Goal: Transaction & Acquisition: Purchase product/service

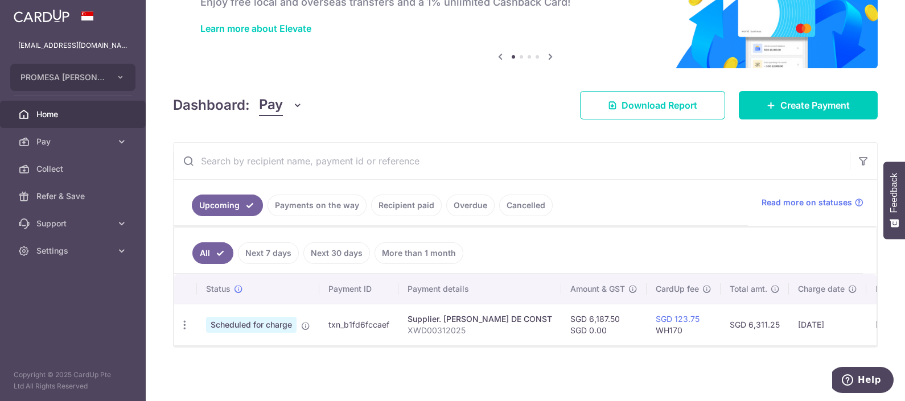
scroll to position [82, 0]
click at [789, 98] on span "Create Payment" at bounding box center [814, 105] width 69 height 14
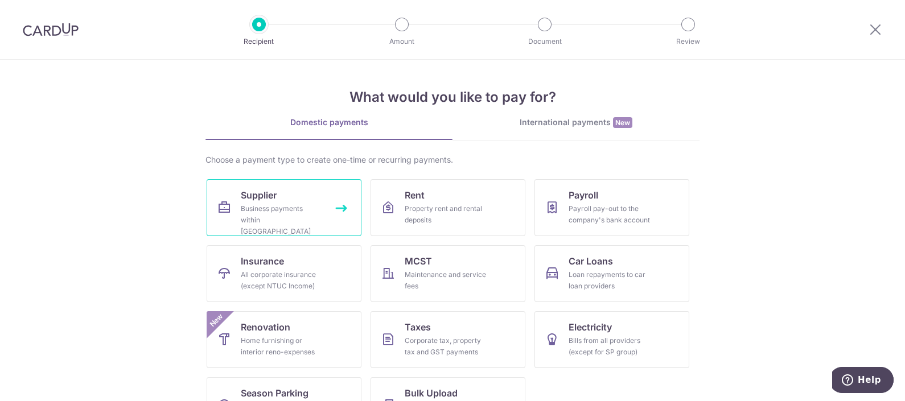
click at [230, 201] on link "Supplier Business payments within Singapore" at bounding box center [284, 207] width 155 height 57
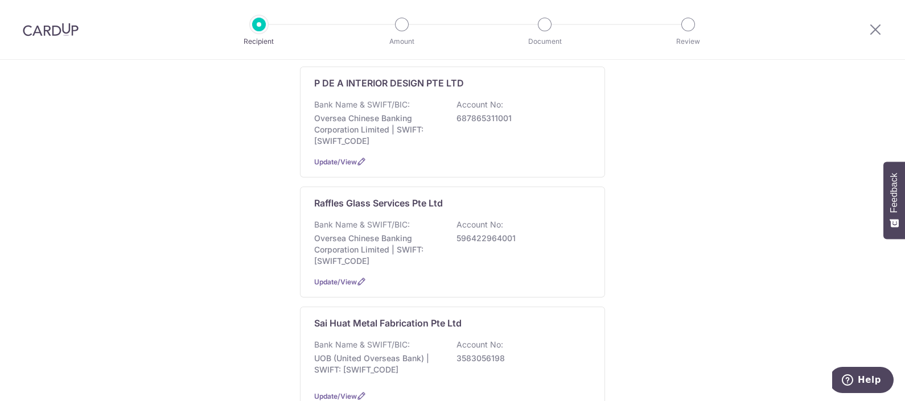
scroll to position [782, 0]
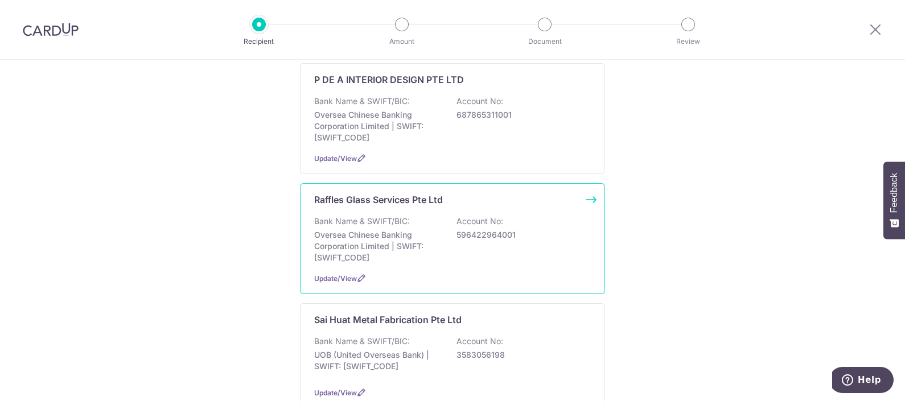
click at [393, 229] on p "Oversea Chinese Banking Corporation Limited | SWIFT: OCBCSGSGXXX" at bounding box center [377, 246] width 127 height 34
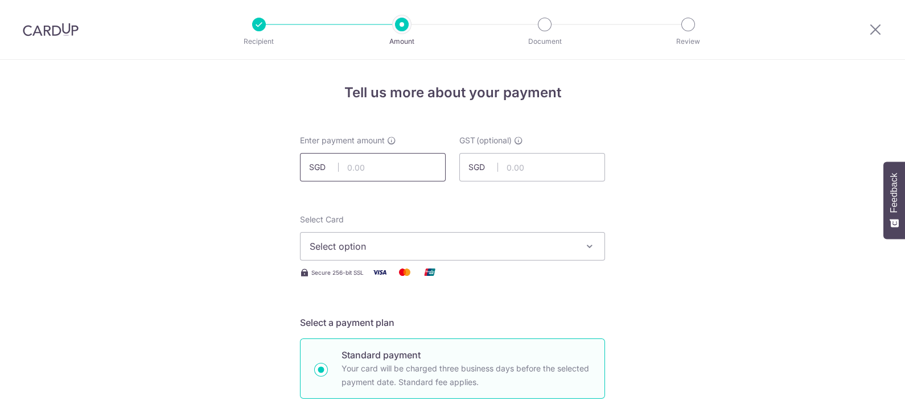
drag, startPoint x: 0, startPoint y: 0, endPoint x: 381, endPoint y: 175, distance: 419.5
click at [381, 175] on input "text" at bounding box center [373, 167] width 146 height 28
type input "308.00"
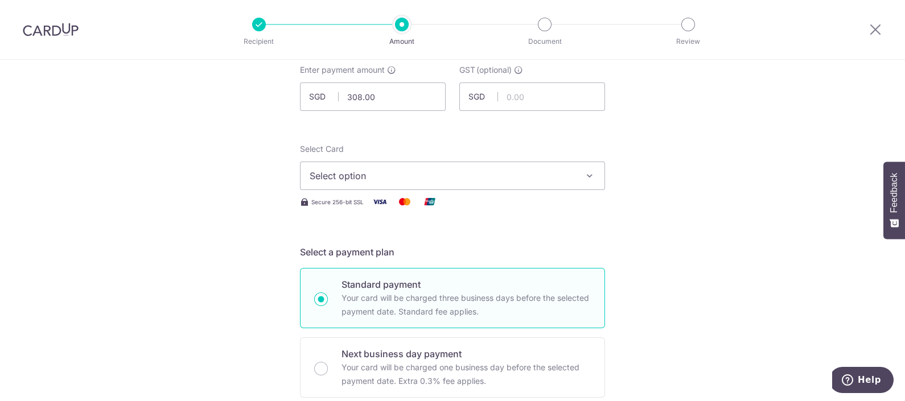
click at [427, 180] on span "Select option" at bounding box center [441, 176] width 265 height 14
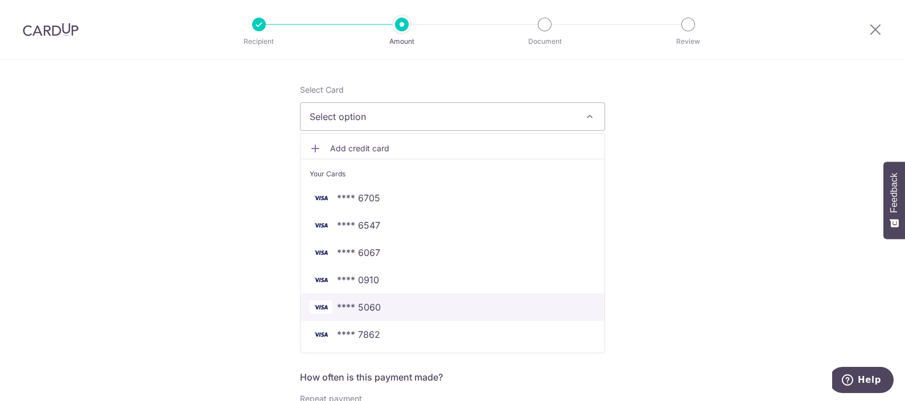
scroll to position [142, 0]
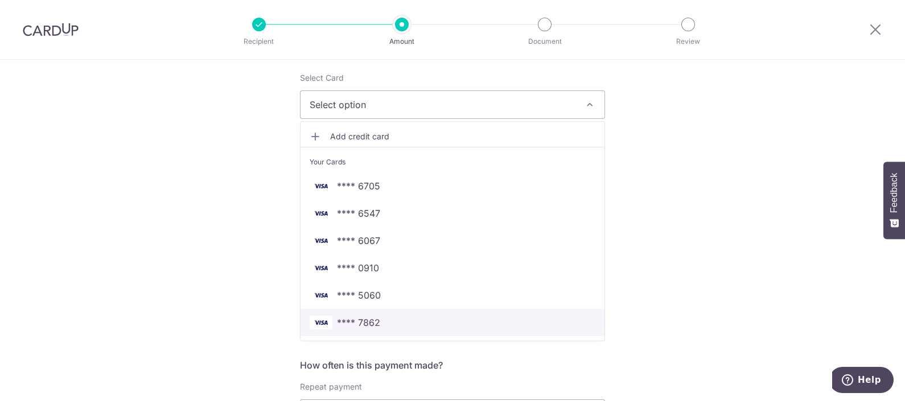
click at [379, 321] on span "**** 7862" at bounding box center [452, 323] width 286 height 14
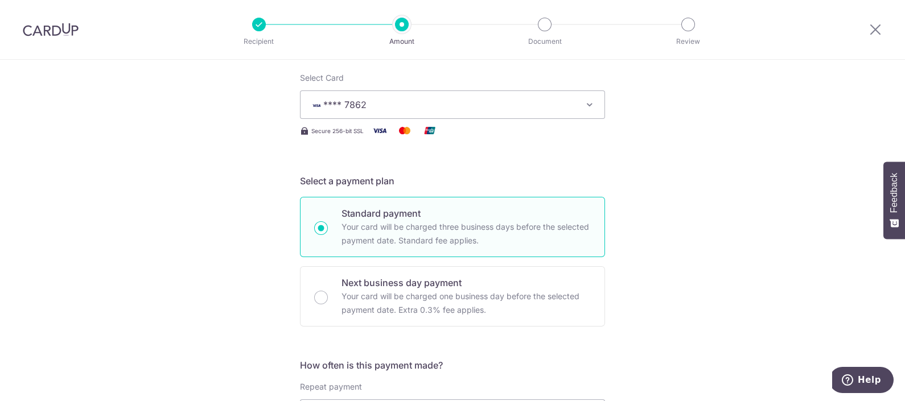
scroll to position [213, 0]
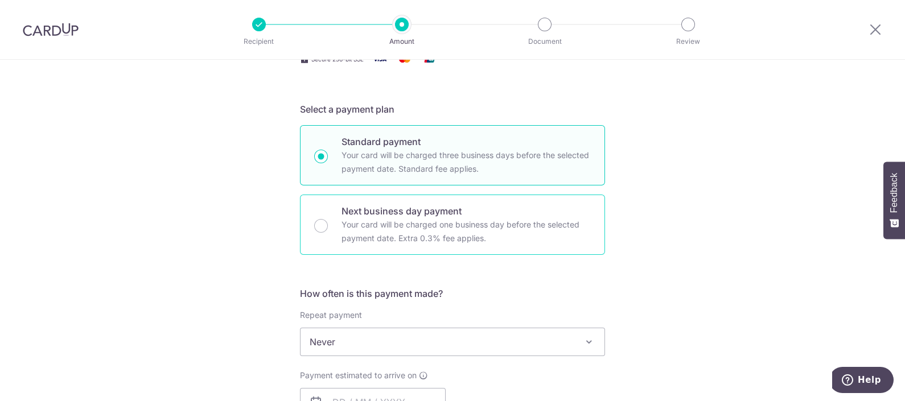
click at [431, 242] on p "Your card will be charged one business day before the selected payment date. Ex…" at bounding box center [465, 231] width 249 height 27
click at [328, 233] on input "Next business day payment Your card will be charged one business day before the…" at bounding box center [321, 226] width 14 height 14
radio input "false"
radio input "true"
click at [391, 156] on p "Your card will be charged three business days before the selected payment date.…" at bounding box center [465, 161] width 249 height 27
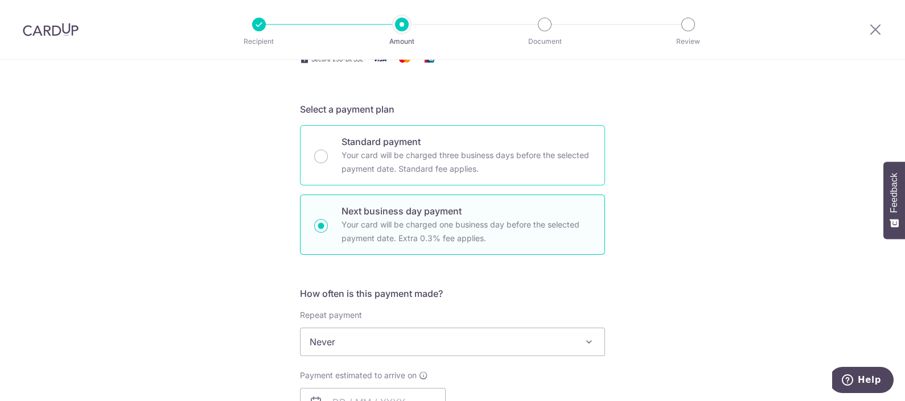
click at [328, 156] on input "Standard payment Your card will be charged three business days before the selec…" at bounding box center [321, 157] width 14 height 14
radio input "true"
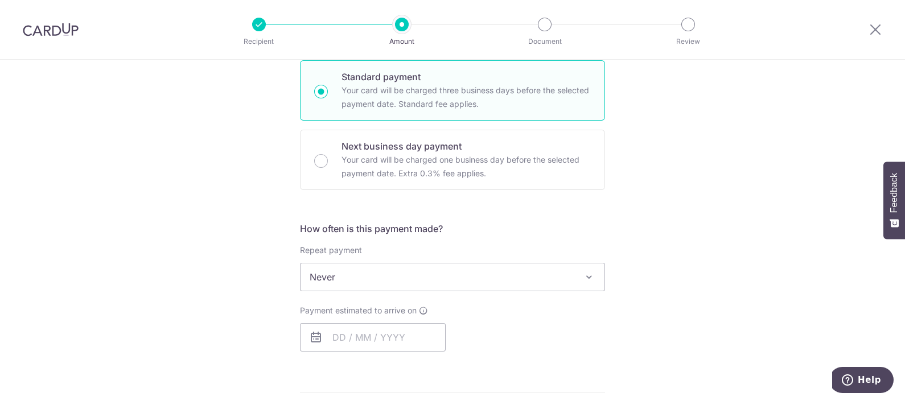
scroll to position [356, 0]
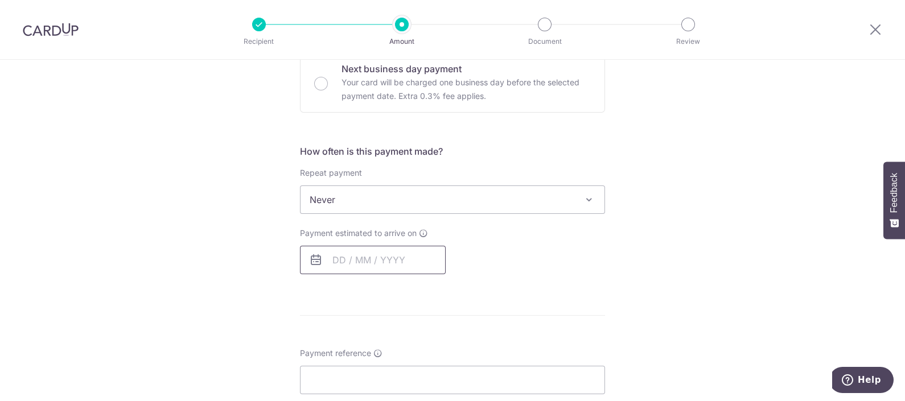
click at [353, 264] on input "text" at bounding box center [373, 260] width 146 height 28
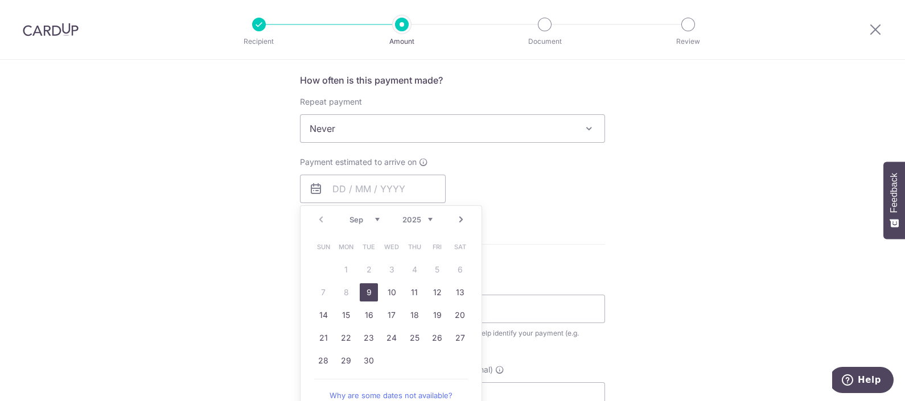
click at [367, 290] on link "9" at bounding box center [369, 292] width 18 height 18
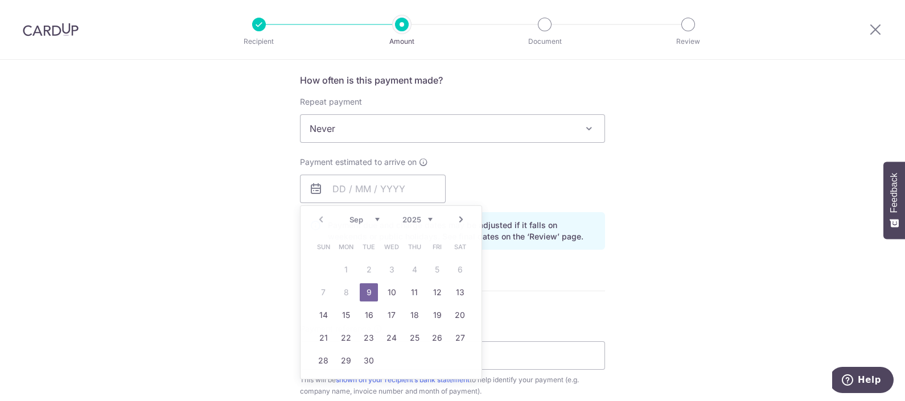
type input "09/09/2025"
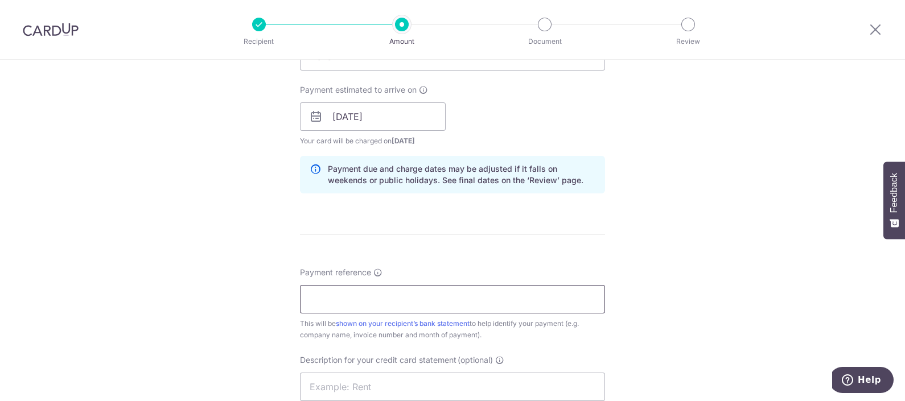
scroll to position [568, 0]
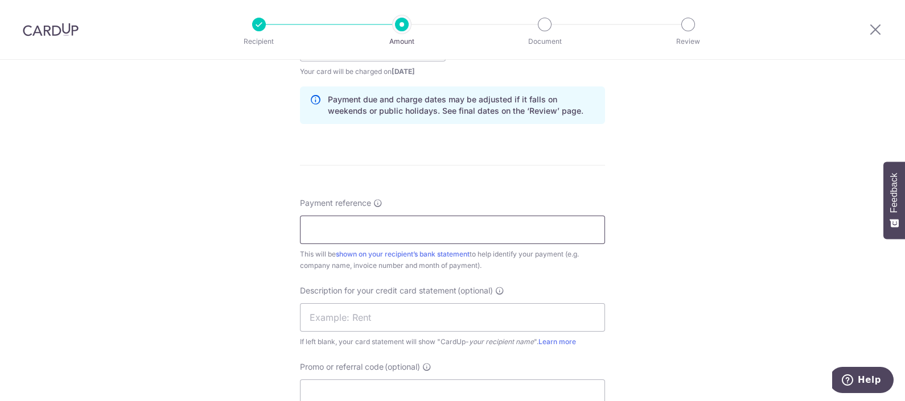
click at [418, 235] on input "Payment reference" at bounding box center [452, 230] width 305 height 28
click at [304, 228] on input "00022" at bounding box center [452, 230] width 305 height 28
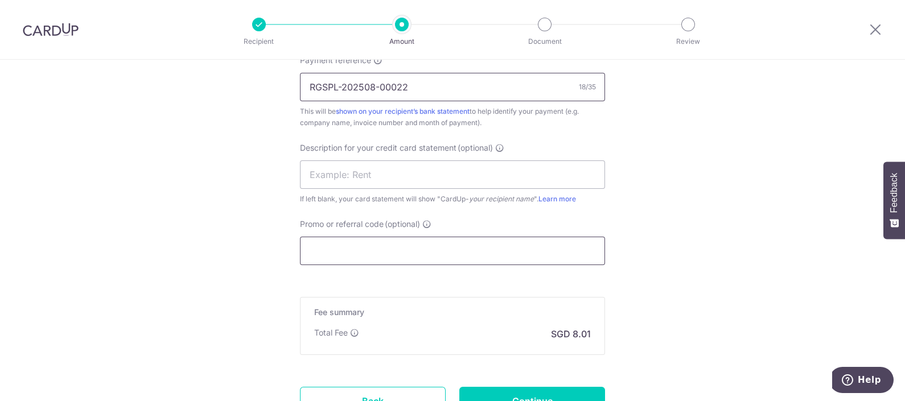
type input "RGSPL-202508-00022"
click at [433, 242] on input "Promo or referral code (optional)" at bounding box center [452, 251] width 305 height 28
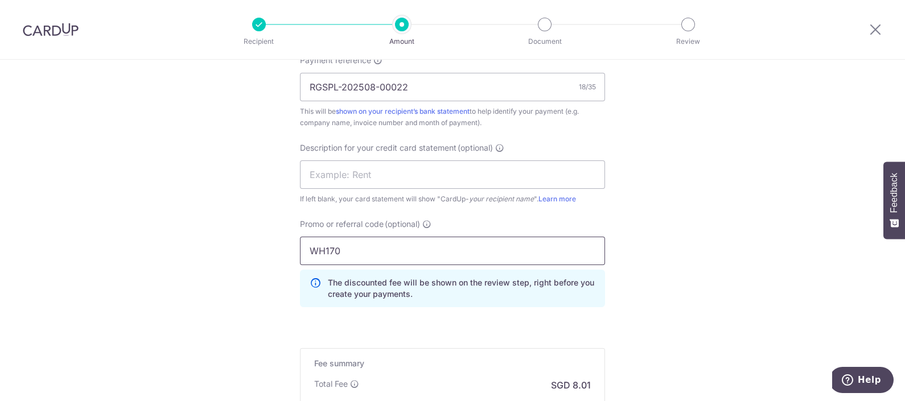
scroll to position [853, 0]
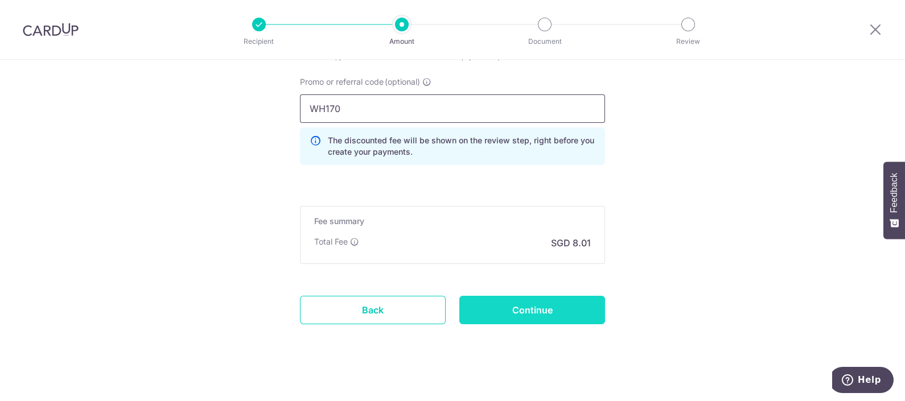
type input "WH170"
click at [510, 310] on input "Continue" at bounding box center [532, 310] width 146 height 28
type input "Create Schedule"
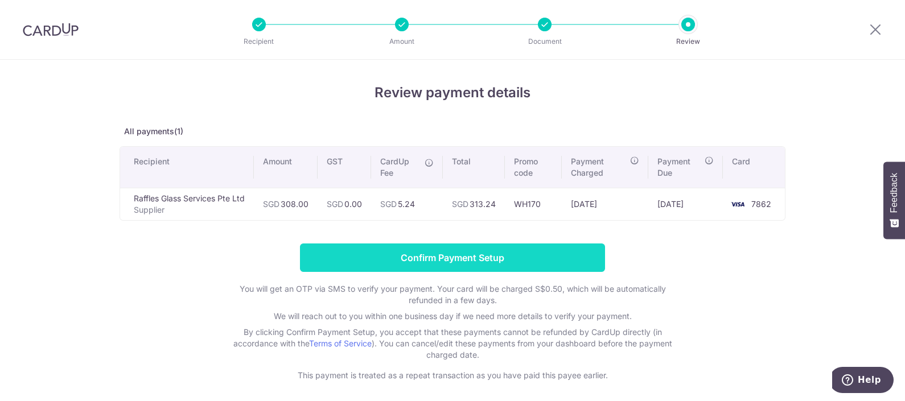
click at [488, 250] on input "Confirm Payment Setup" at bounding box center [452, 258] width 305 height 28
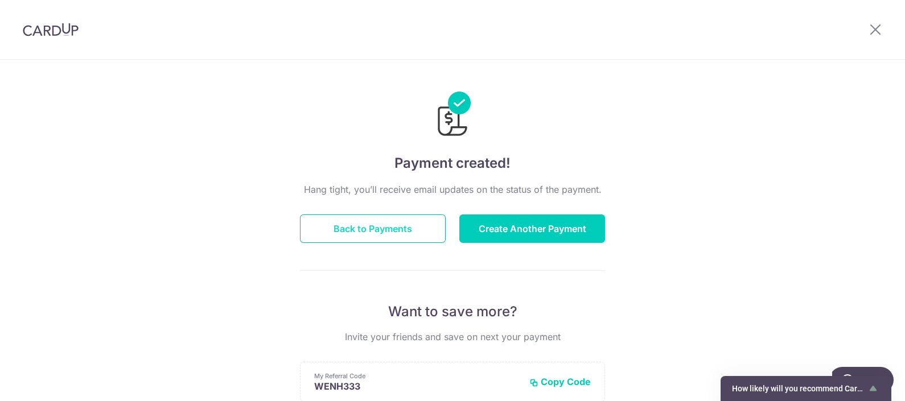
click at [410, 216] on button "Back to Payments" at bounding box center [373, 228] width 146 height 28
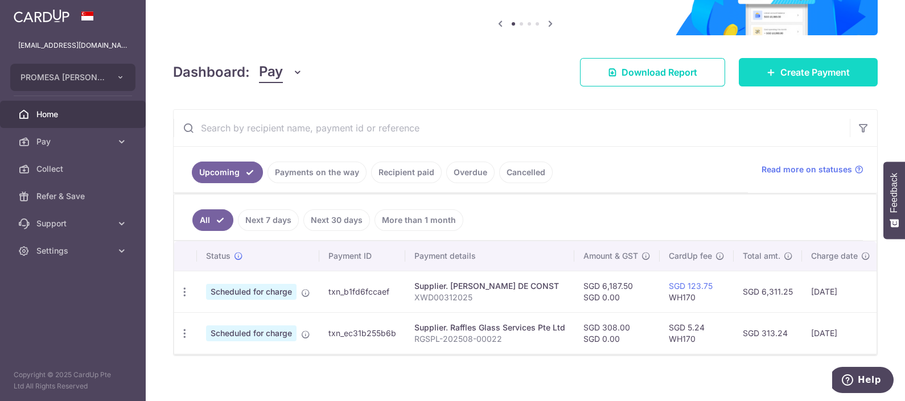
click at [755, 71] on link "Create Payment" at bounding box center [807, 72] width 139 height 28
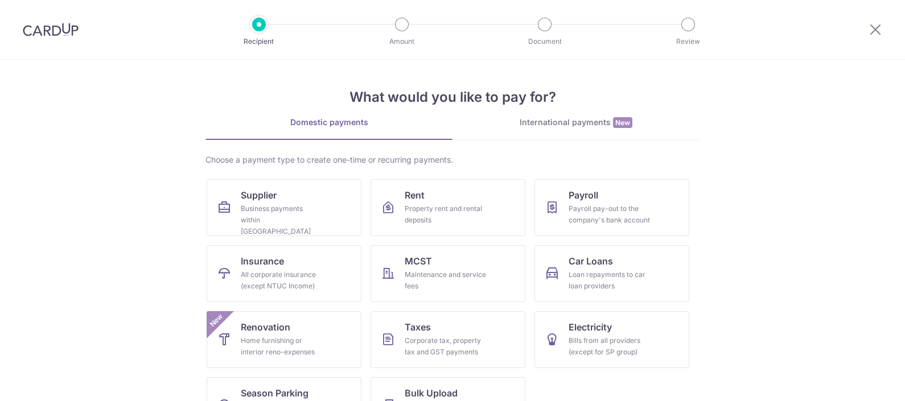
click at [205, 192] on div "Choose a payment type to create one-time or recurring payments. Supplier Busine…" at bounding box center [452, 298] width 494 height 289
click at [270, 203] on div "Business payments within Singapore" at bounding box center [282, 220] width 82 height 34
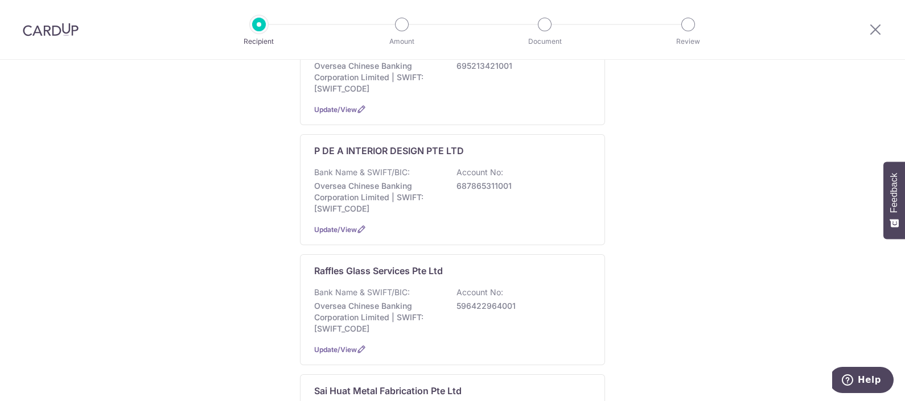
scroll to position [782, 0]
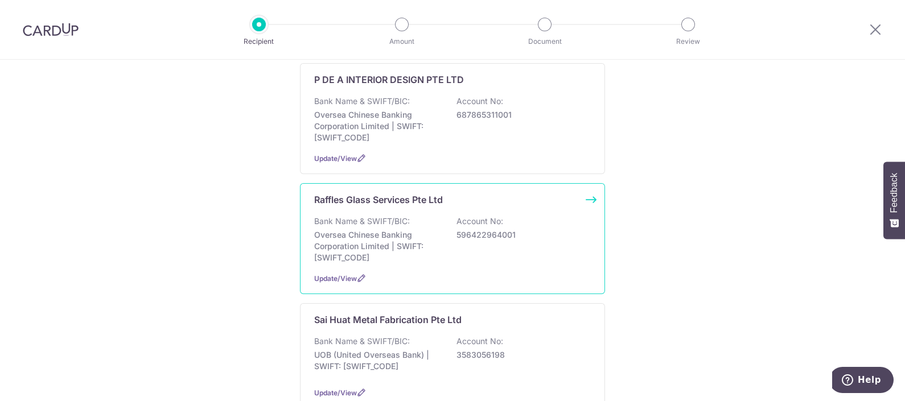
click at [389, 216] on p "Bank Name & SWIFT/BIC:" at bounding box center [362, 221] width 96 height 11
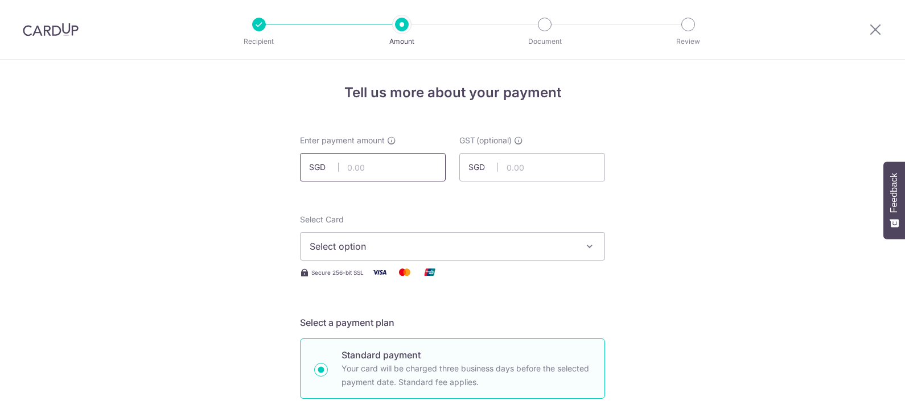
drag, startPoint x: 0, startPoint y: 0, endPoint x: 389, endPoint y: 180, distance: 428.2
click at [389, 180] on input "text" at bounding box center [373, 167] width 146 height 28
type input "328.00"
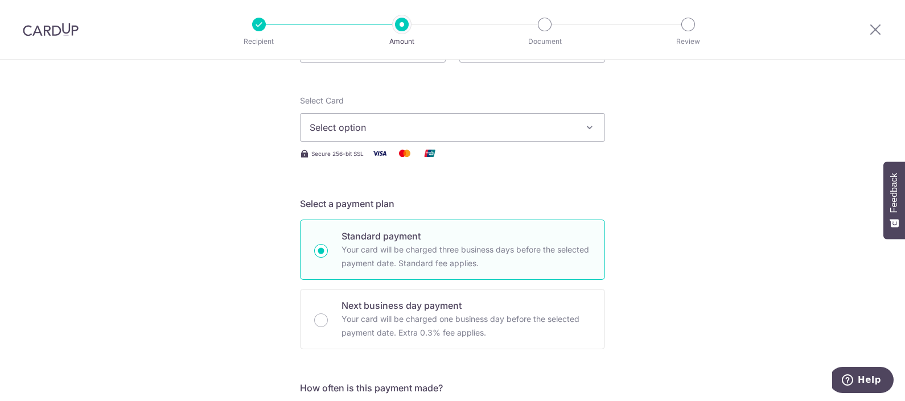
scroll to position [142, 0]
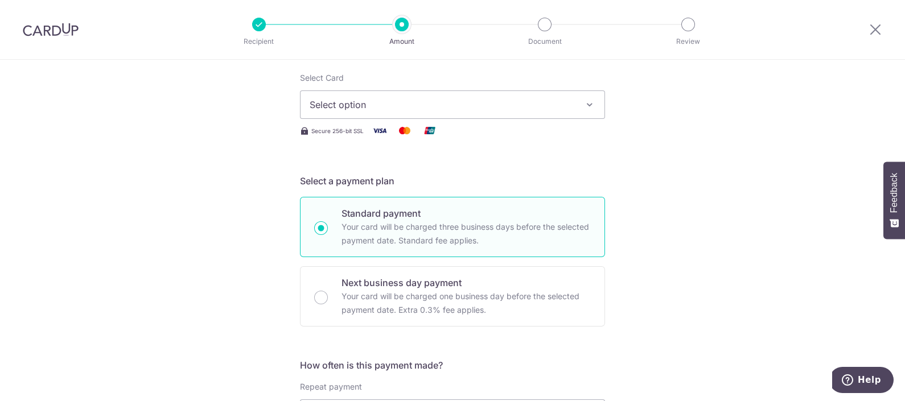
click at [394, 108] on span "Select option" at bounding box center [441, 105] width 265 height 14
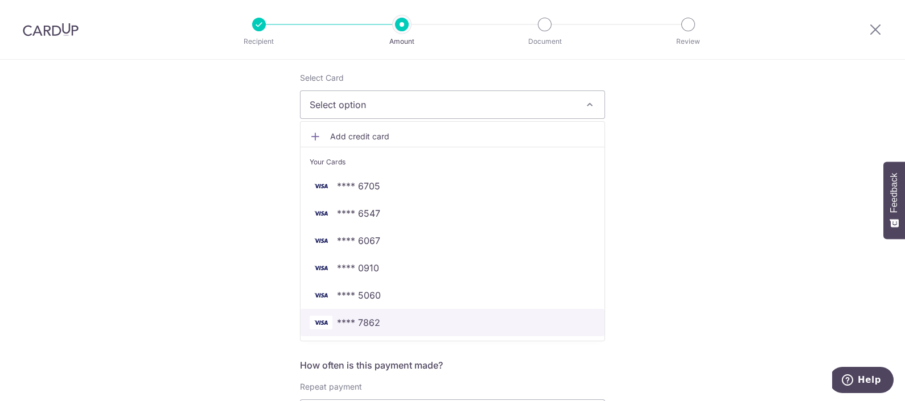
click at [374, 323] on span "**** 7862" at bounding box center [358, 323] width 43 height 14
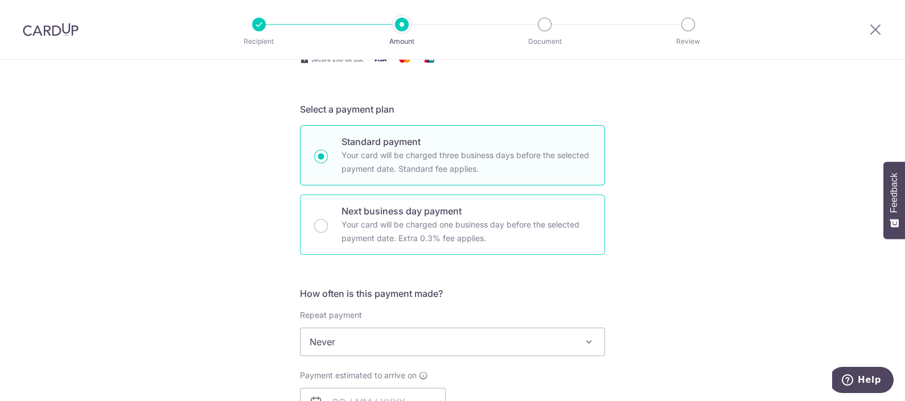
scroll to position [356, 0]
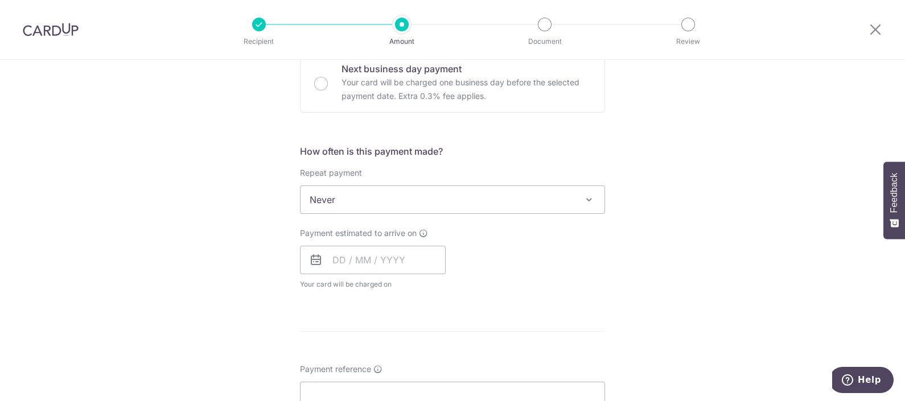
click at [379, 244] on div "Payment estimated to arrive on Your card will be charged on for the first payme…" at bounding box center [373, 259] width 146 height 63
click at [379, 256] on input "text" at bounding box center [373, 260] width 146 height 28
click at [361, 361] on link "9" at bounding box center [369, 363] width 18 height 18
click at [366, 216] on div "How often is this payment made? Repeat payment Never Every week Every month Eve…" at bounding box center [452, 222] width 305 height 155
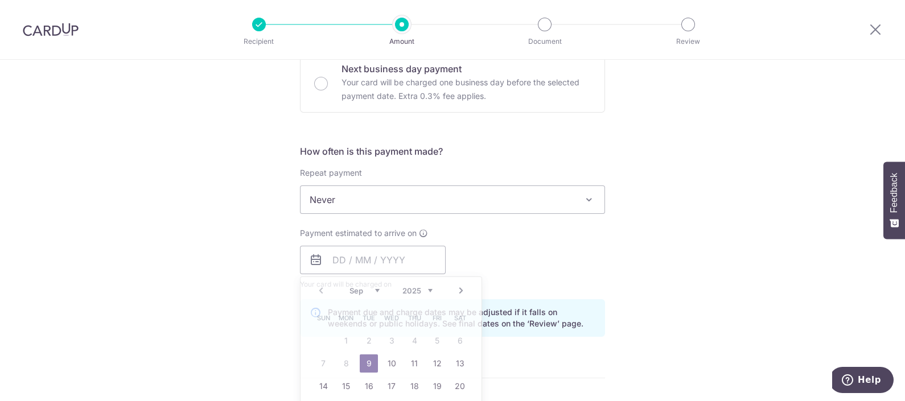
type input "[DATE]"
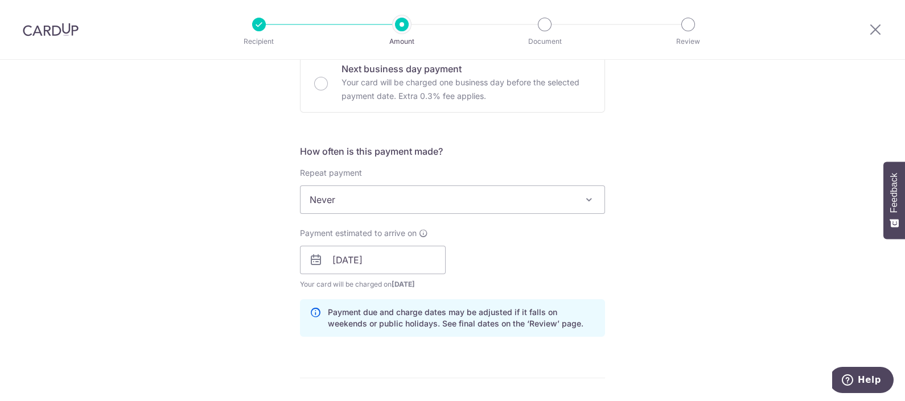
scroll to position [497, 0]
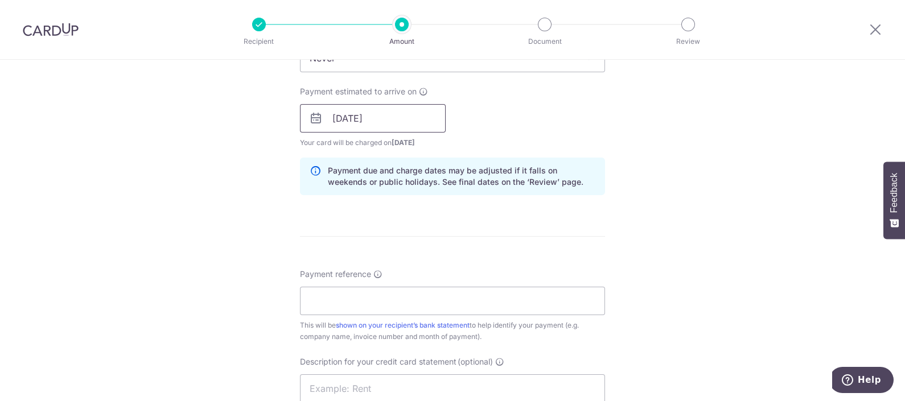
click at [390, 117] on input "[DATE]" at bounding box center [373, 118] width 146 height 28
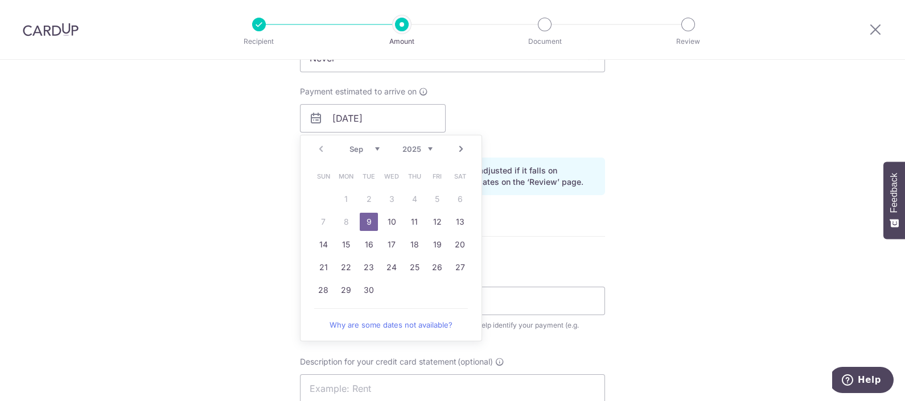
click at [362, 217] on link "9" at bounding box center [369, 222] width 18 height 18
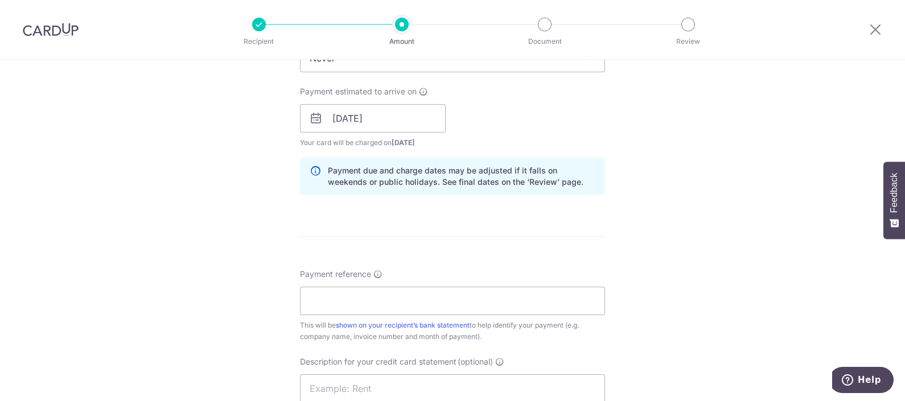
click at [360, 316] on div "Payment reference This will be shown on your recipient’s bank statement to help…" at bounding box center [452, 306] width 305 height 74
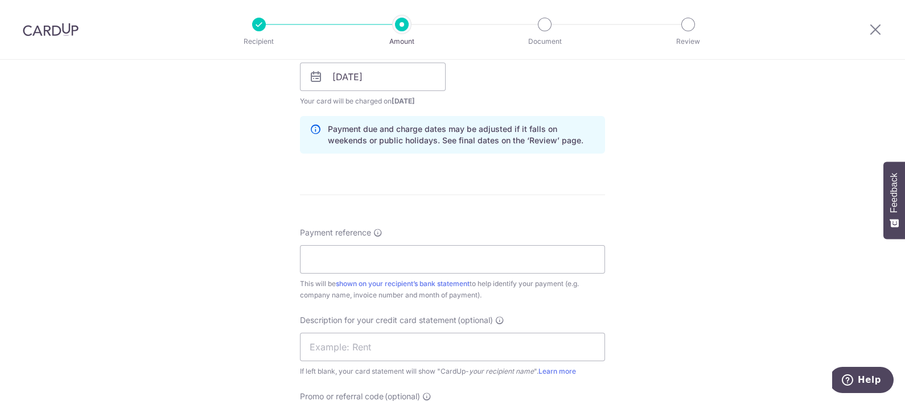
scroll to position [568, 0]
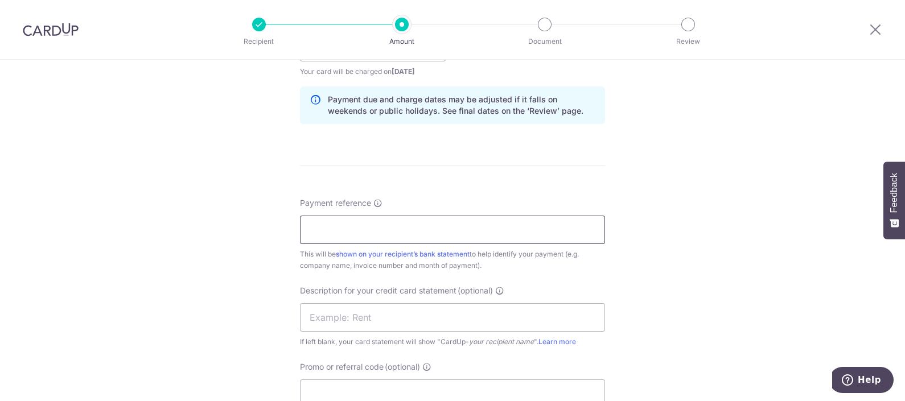
click at [387, 233] on input "Payment reference" at bounding box center [452, 230] width 305 height 28
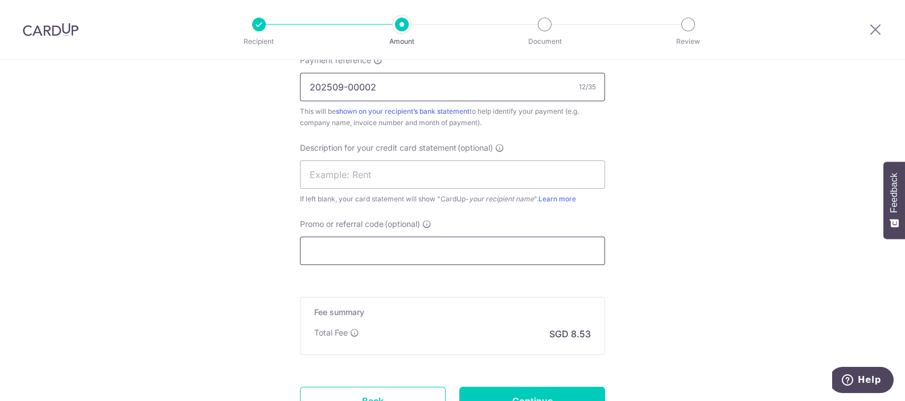
type input "202509-00002"
click at [386, 246] on input "Promo or referral code (optional)" at bounding box center [452, 251] width 305 height 28
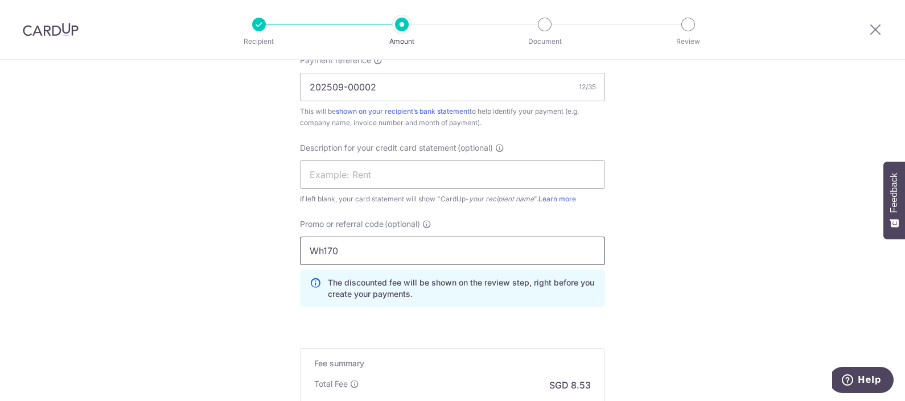
scroll to position [860, 0]
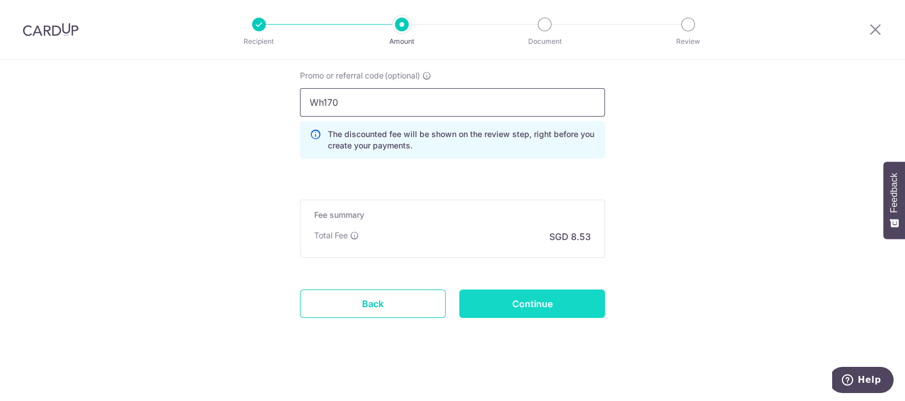
type input "Wh170"
click at [490, 294] on input "Continue" at bounding box center [532, 304] width 146 height 28
type input "Create Schedule"
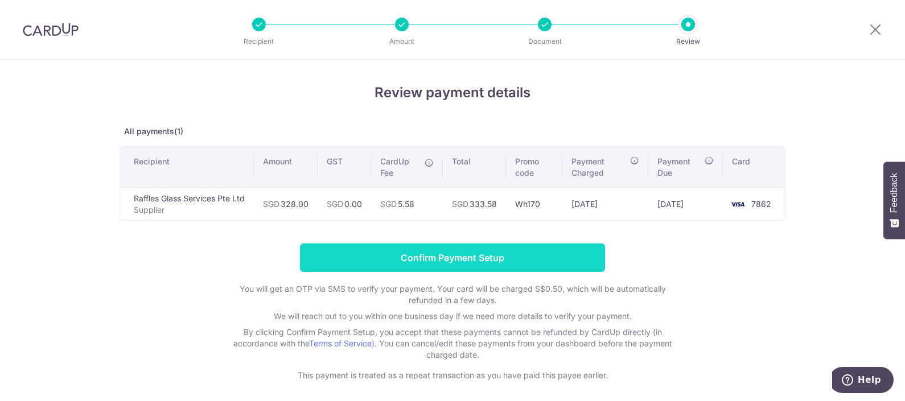
click at [464, 255] on input "Confirm Payment Setup" at bounding box center [452, 258] width 305 height 28
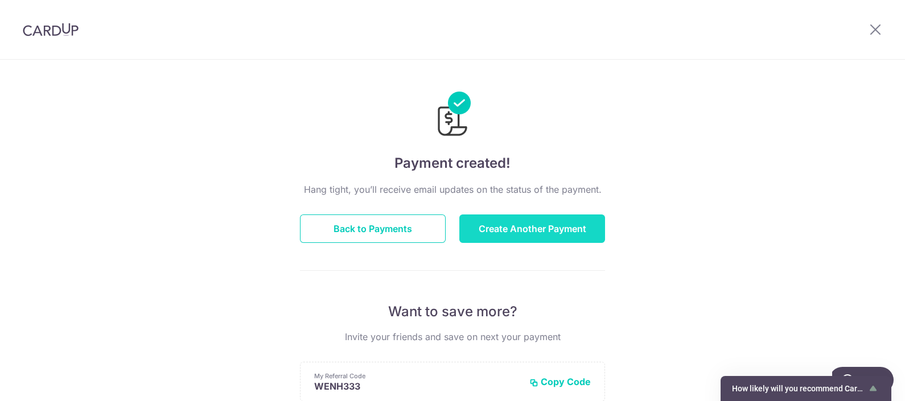
click at [495, 225] on button "Create Another Payment" at bounding box center [532, 228] width 146 height 28
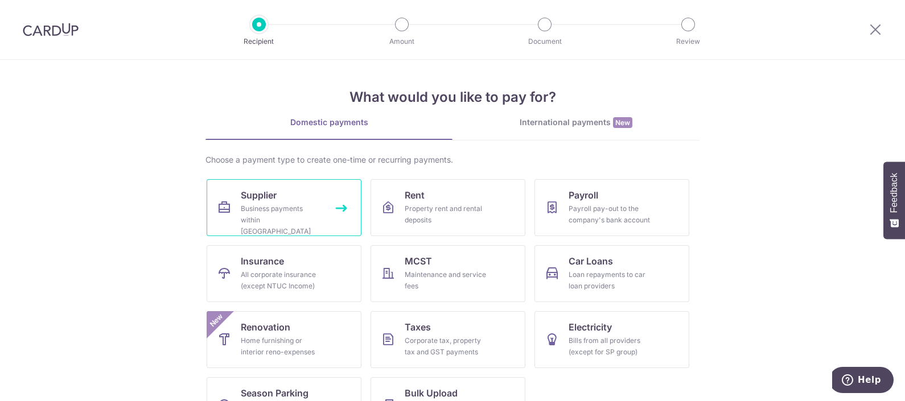
click at [267, 222] on div "Business payments within [GEOGRAPHIC_DATA]" at bounding box center [282, 220] width 82 height 34
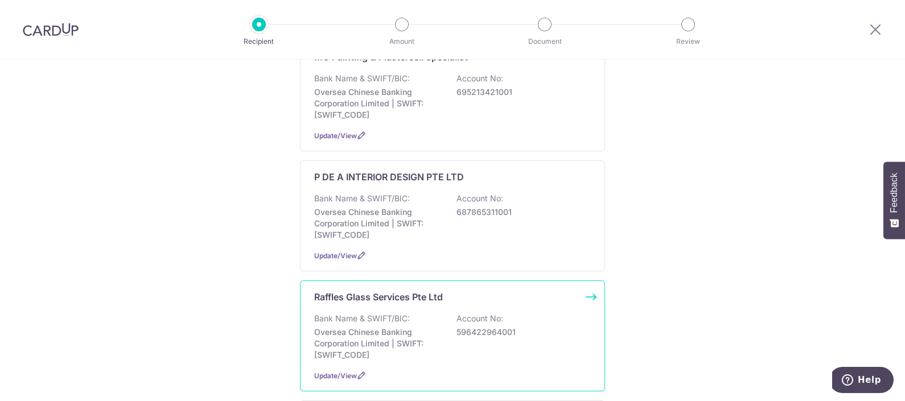
scroll to position [782, 0]
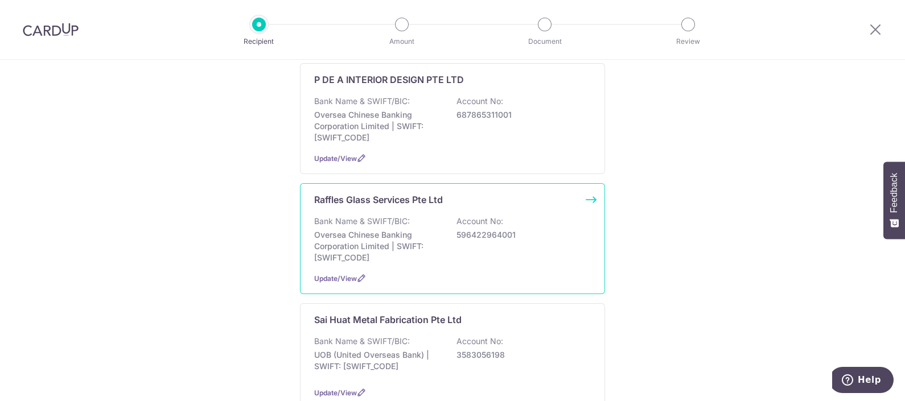
click at [415, 237] on p "Oversea Chinese Banking Corporation Limited | SWIFT: OCBCSGSGXXX" at bounding box center [377, 246] width 127 height 34
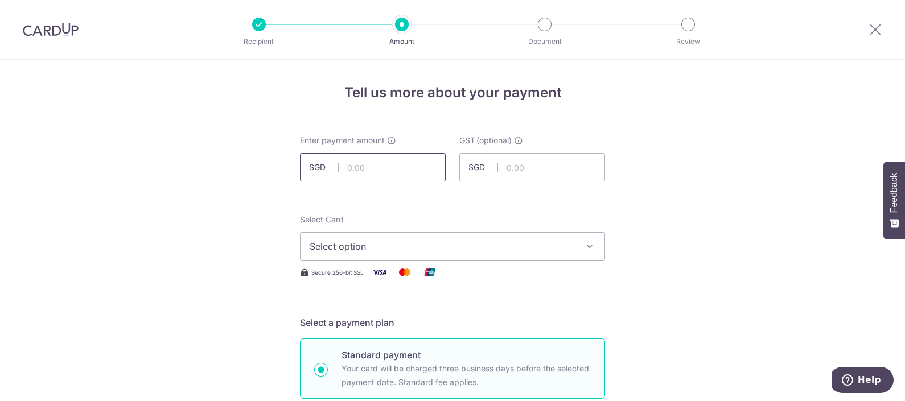
click at [373, 166] on input "text" at bounding box center [373, 167] width 146 height 28
type input "90.00"
drag, startPoint x: 188, startPoint y: 214, endPoint x: 233, endPoint y: 207, distance: 45.6
click at [364, 236] on button "Select option" at bounding box center [452, 246] width 305 height 28
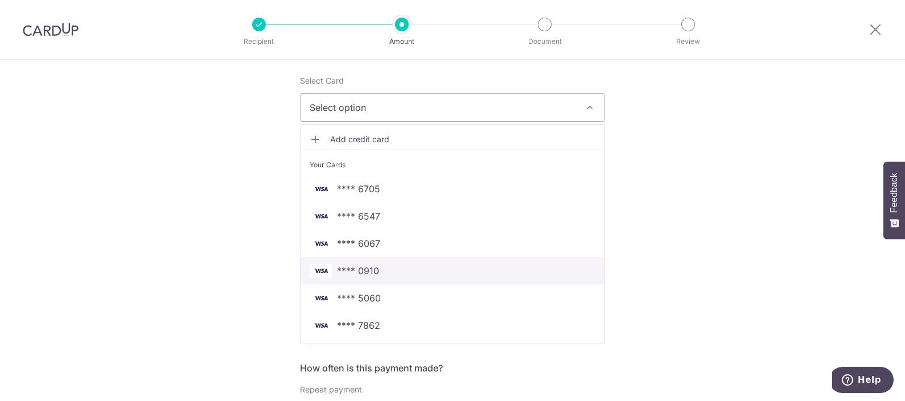
scroll to position [142, 0]
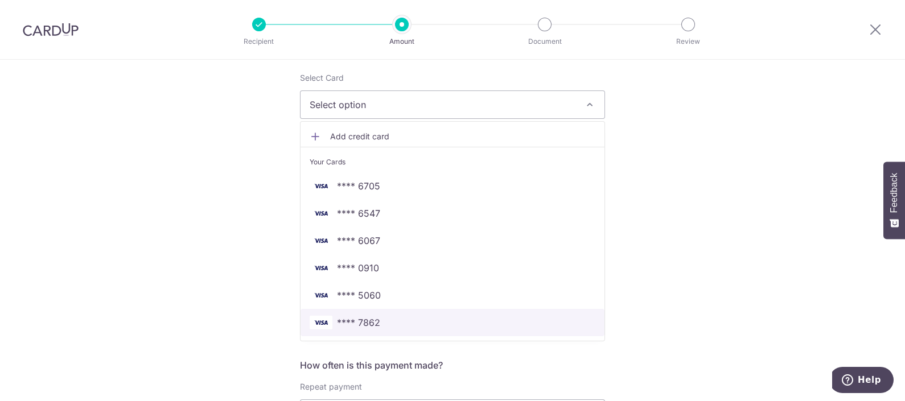
click at [360, 320] on span "**** 7862" at bounding box center [358, 323] width 43 height 14
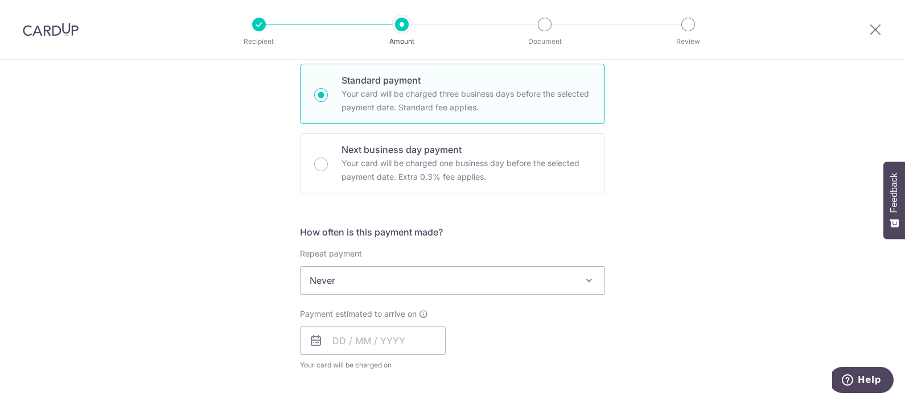
scroll to position [356, 0]
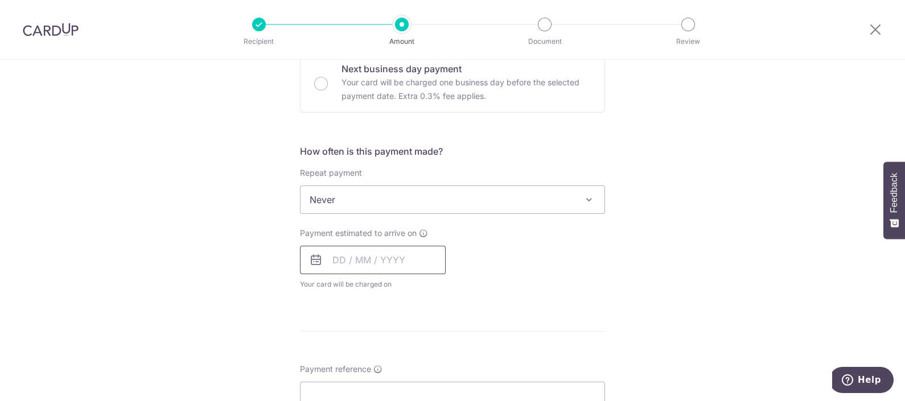
click at [372, 265] on input "text" at bounding box center [373, 260] width 146 height 28
click at [364, 359] on link "9" at bounding box center [369, 363] width 18 height 18
type input "[DATE]"
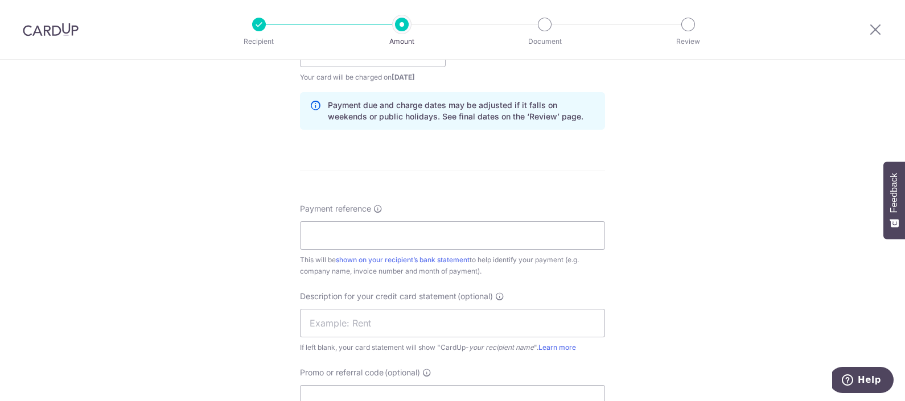
scroll to position [568, 0]
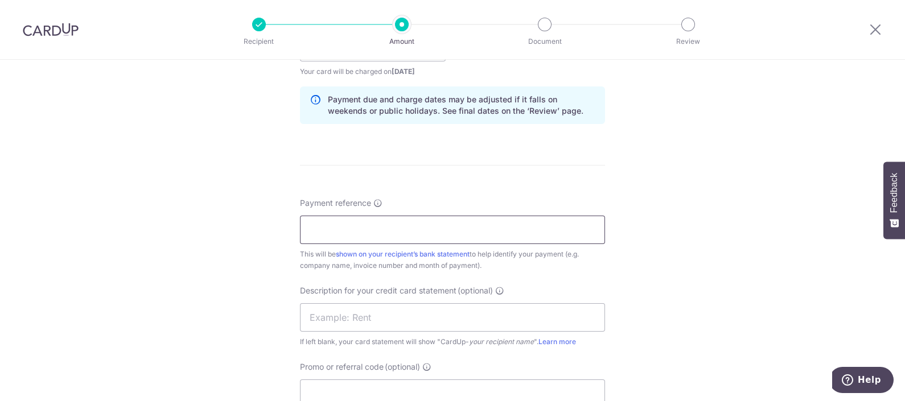
click at [391, 229] on input "Payment reference" at bounding box center [452, 230] width 305 height 28
click at [374, 229] on input "Payment reference" at bounding box center [452, 230] width 305 height 28
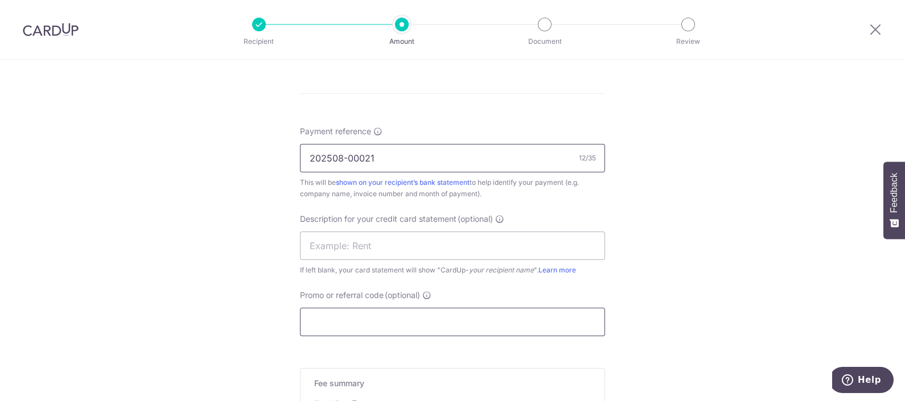
type input "202508-00021"
click at [380, 329] on input "Promo or referral code (optional)" at bounding box center [452, 322] width 305 height 28
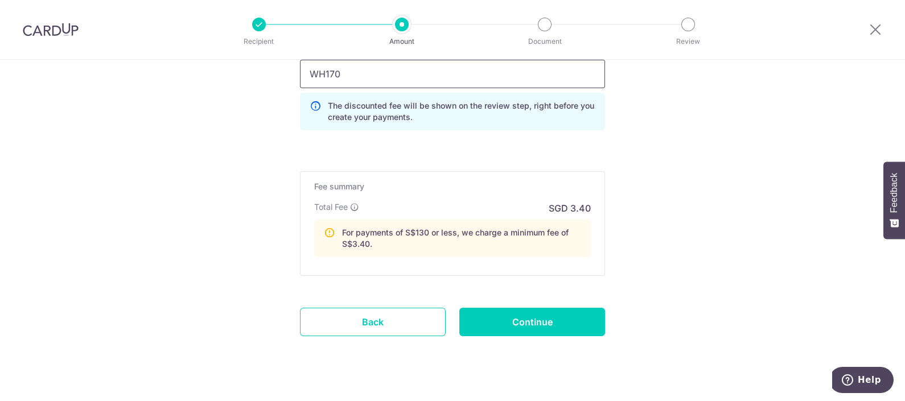
scroll to position [906, 0]
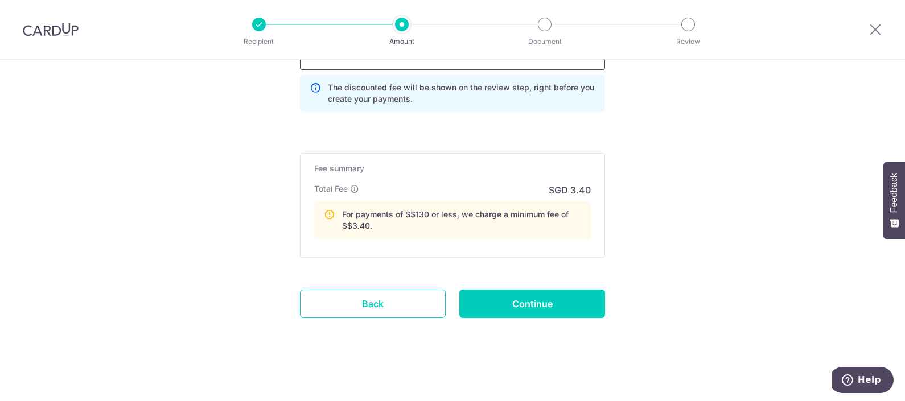
type input "WH170"
click at [369, 295] on link "Back" at bounding box center [373, 304] width 146 height 28
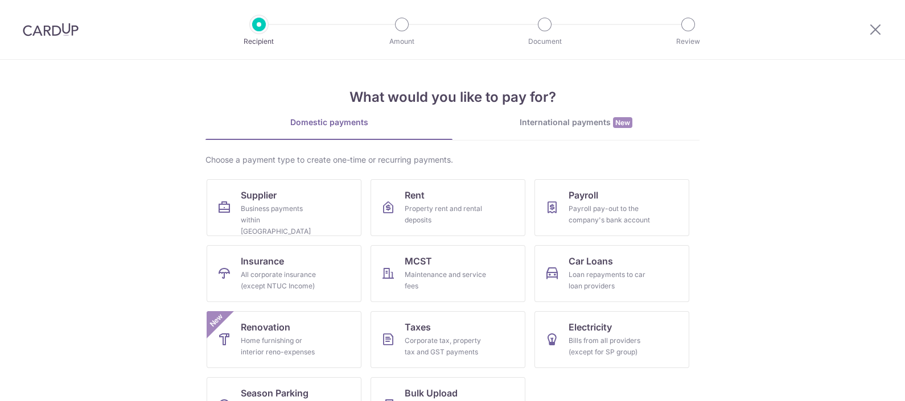
click at [31, 35] on img at bounding box center [51, 30] width 56 height 14
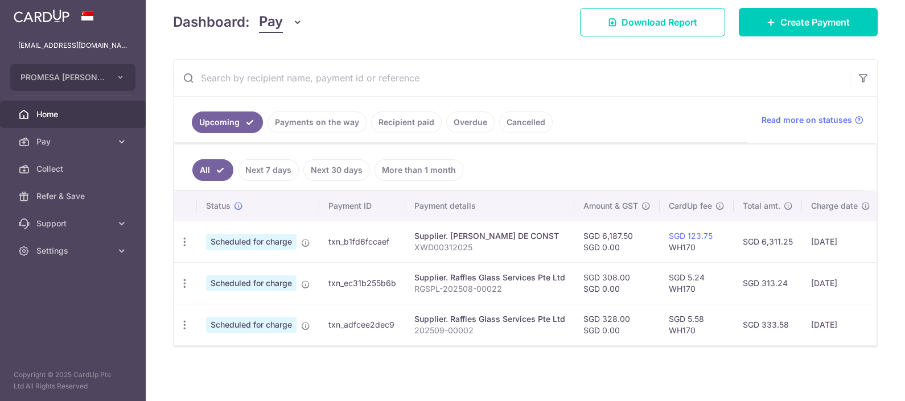
scroll to position [151, 0]
click at [672, 356] on div "× Pause Schedule Pause all future payments in this series Pause just this one p…" at bounding box center [525, 200] width 759 height 401
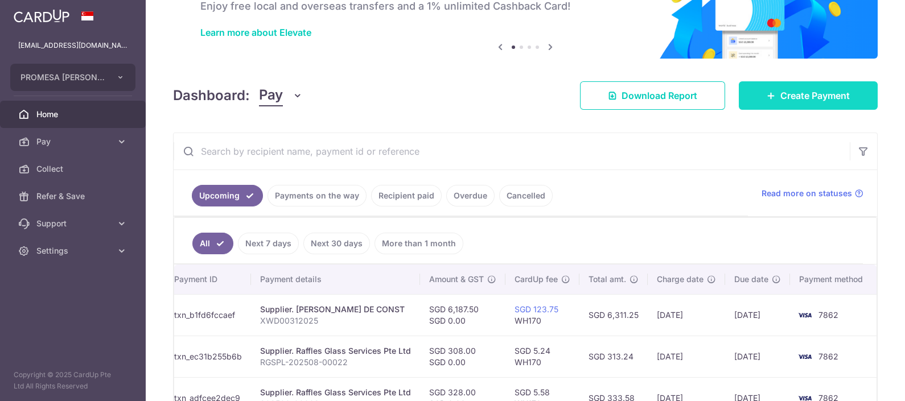
scroll to position [9, 0]
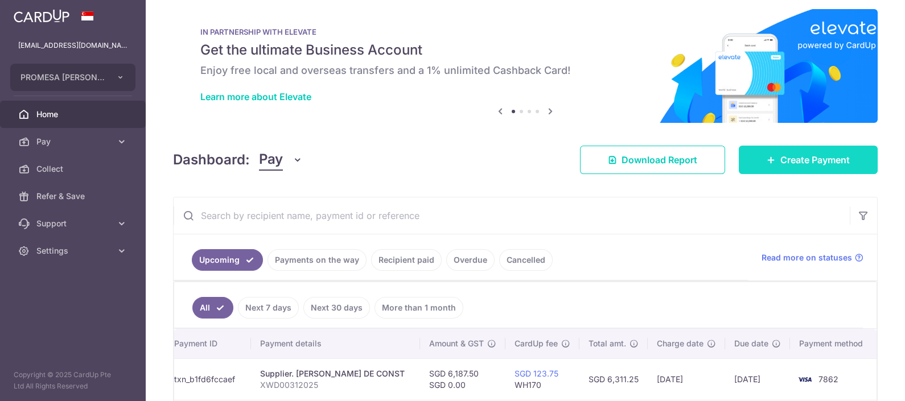
click at [841, 156] on span "Create Payment" at bounding box center [814, 160] width 69 height 14
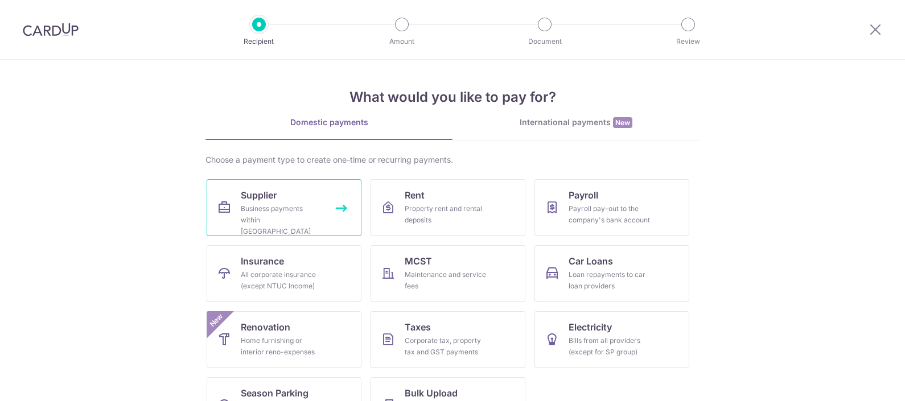
click at [225, 215] on link "Supplier Business payments within [GEOGRAPHIC_DATA]" at bounding box center [284, 207] width 155 height 57
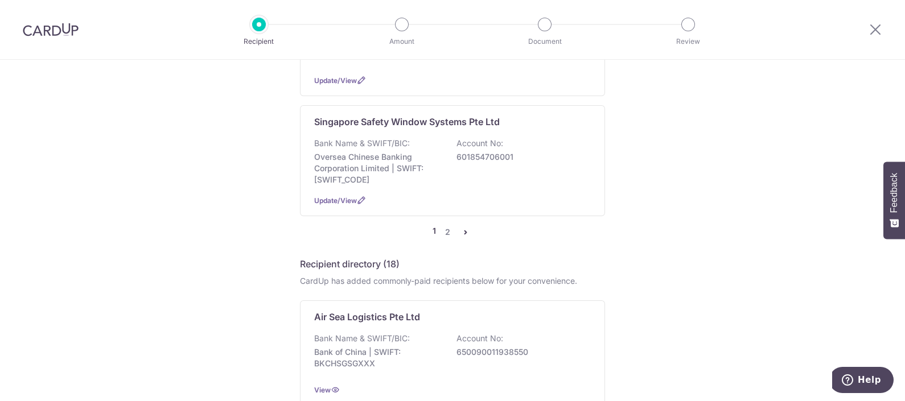
scroll to position [1280, 0]
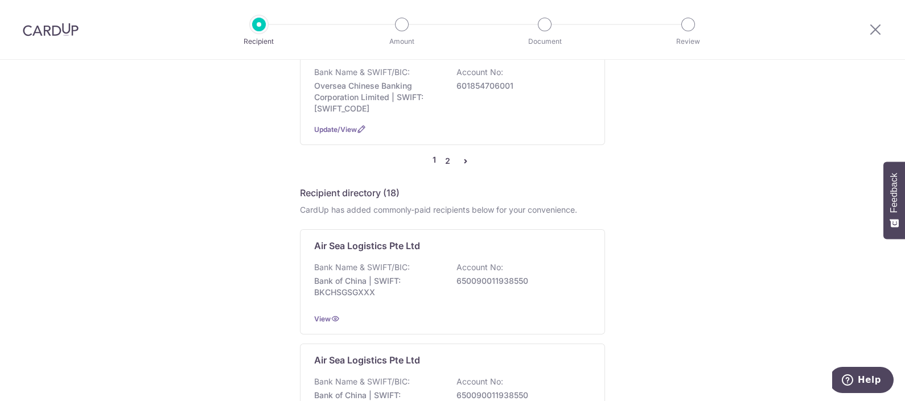
click at [445, 154] on link "2" at bounding box center [447, 161] width 14 height 14
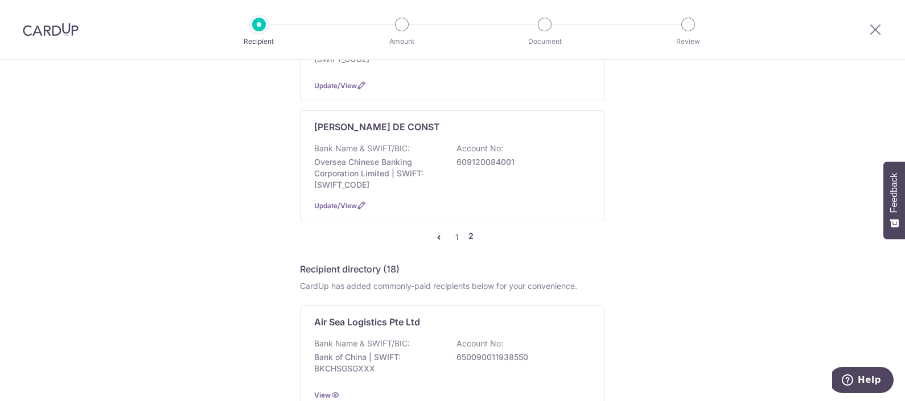
scroll to position [640, 0]
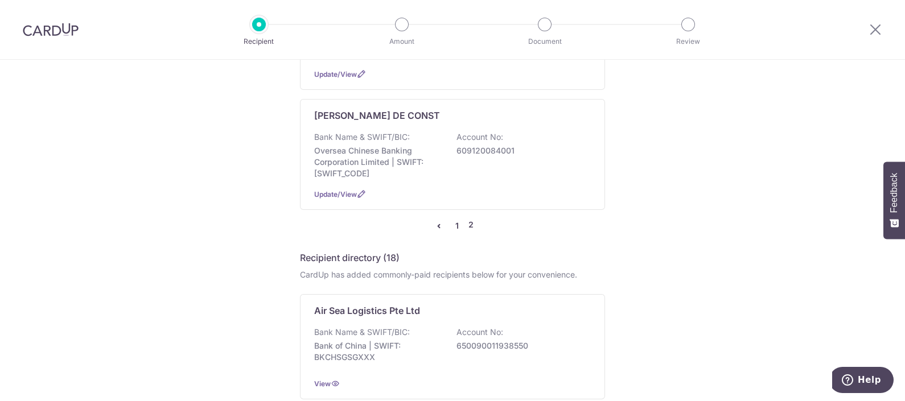
click at [453, 219] on link "1" at bounding box center [457, 226] width 14 height 14
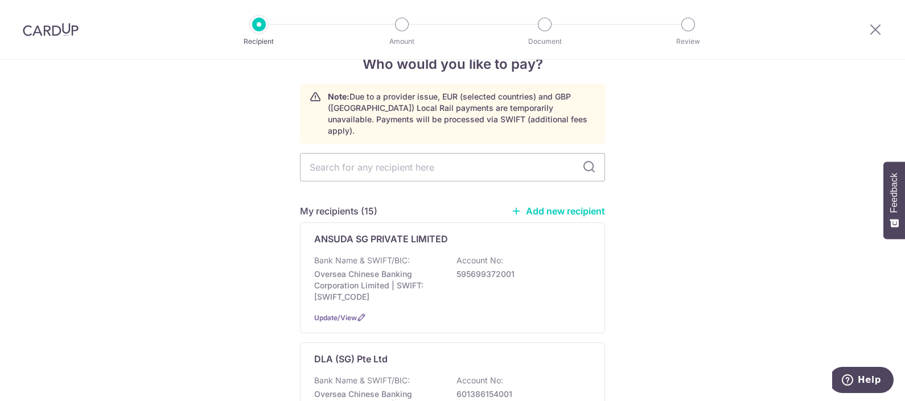
scroll to position [0, 0]
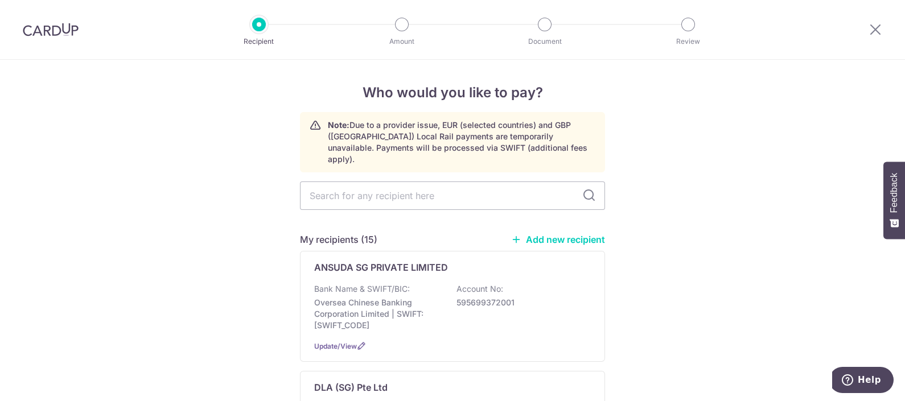
click at [885, 27] on div at bounding box center [874, 29] width 59 height 59
click at [878, 28] on icon at bounding box center [875, 29] width 14 height 14
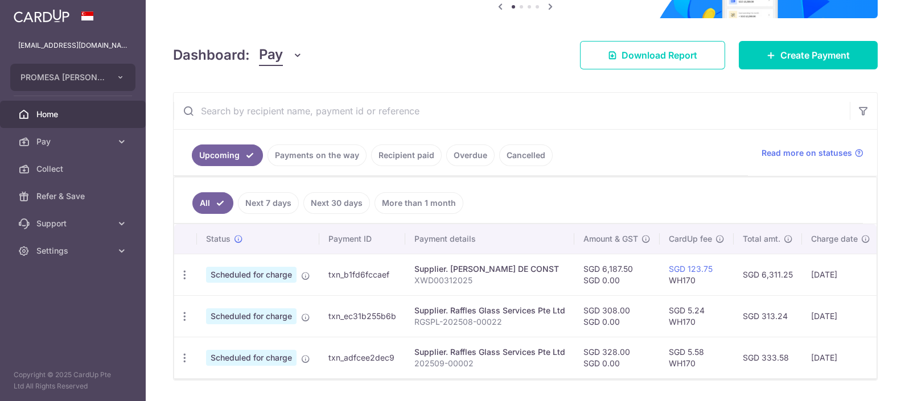
scroll to position [151, 0]
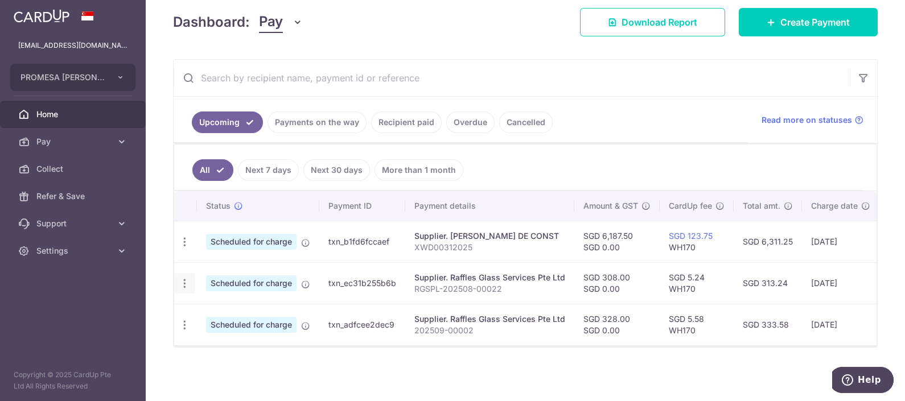
click at [181, 278] on icon "button" at bounding box center [185, 284] width 12 height 12
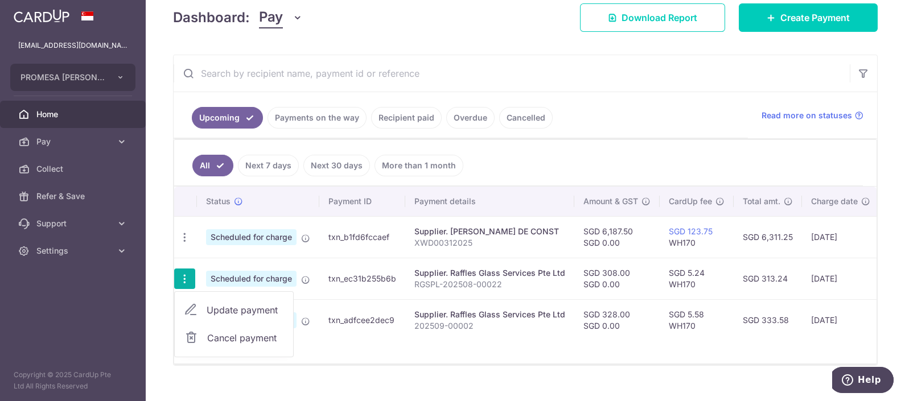
click at [204, 304] on link "Update payment" at bounding box center [234, 309] width 118 height 27
radio input "true"
type input "308.00"
type input "0.00"
type input "[DATE]"
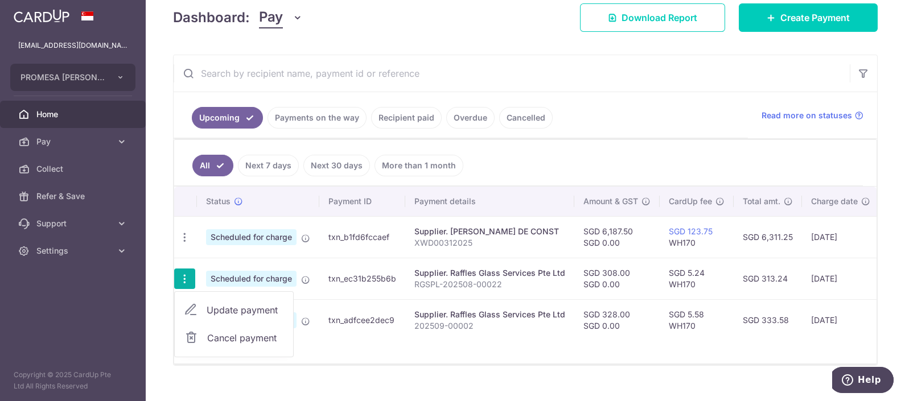
type input "RGSPL-202508-00022"
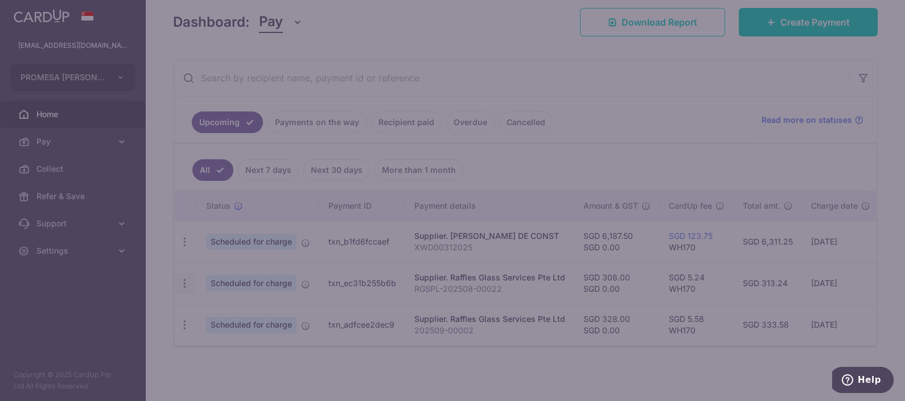
type input "WH170"
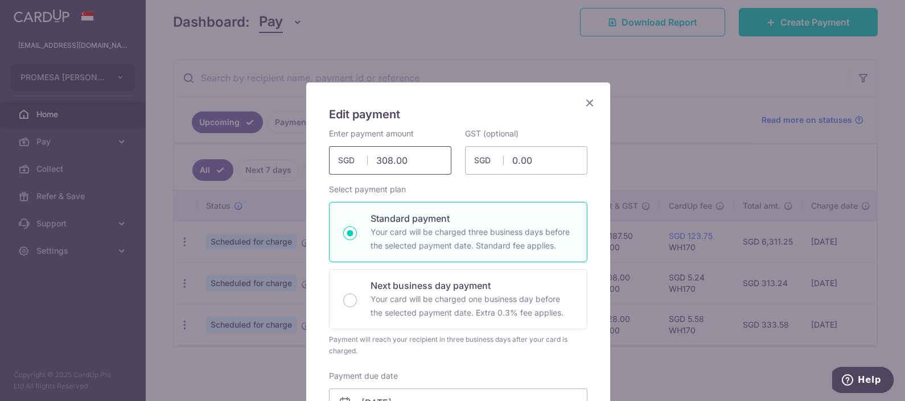
click at [383, 162] on input "308.00" at bounding box center [390, 160] width 122 height 28
type input "398.00"
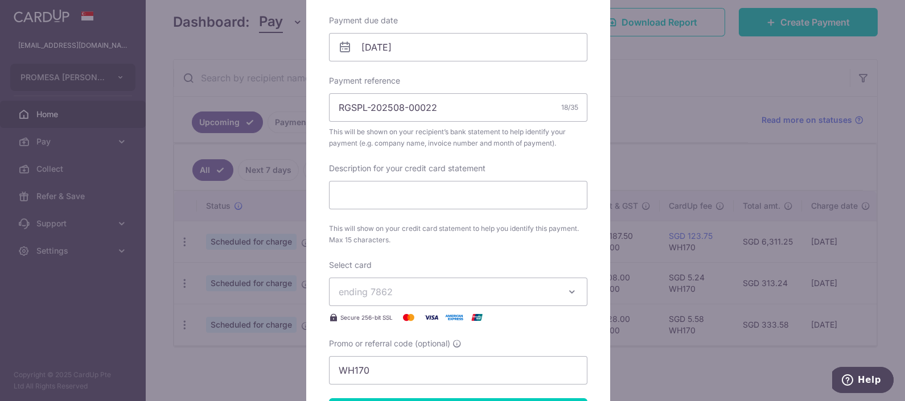
scroll to position [497, 0]
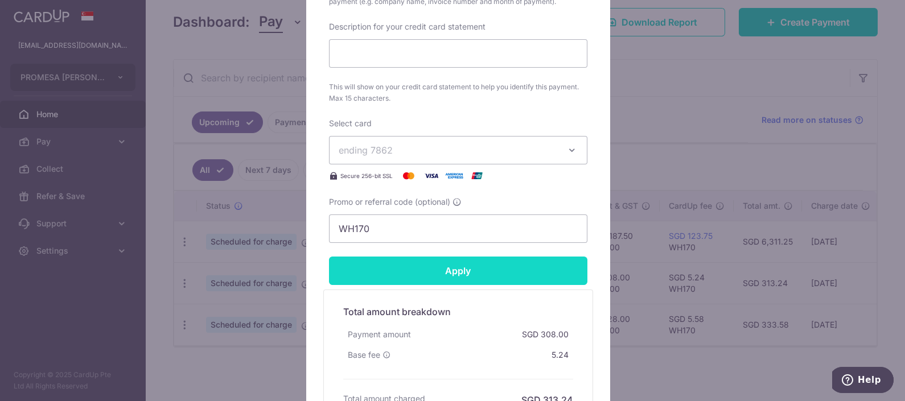
click at [482, 273] on input "Apply" at bounding box center [458, 271] width 258 height 28
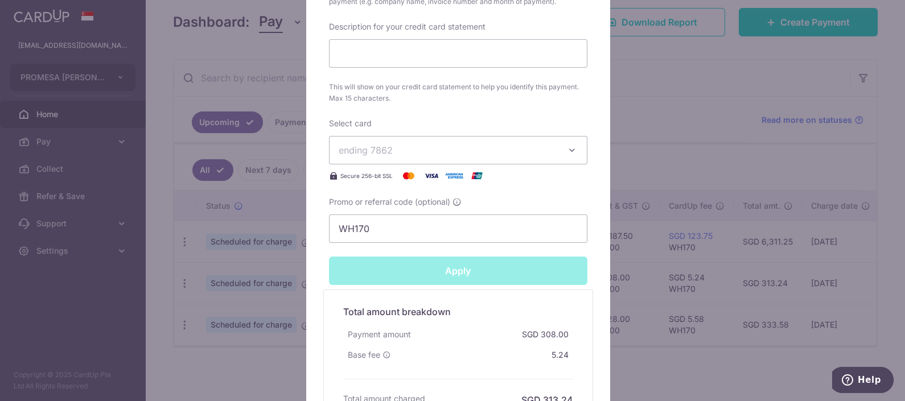
type input "Successfully Applied"
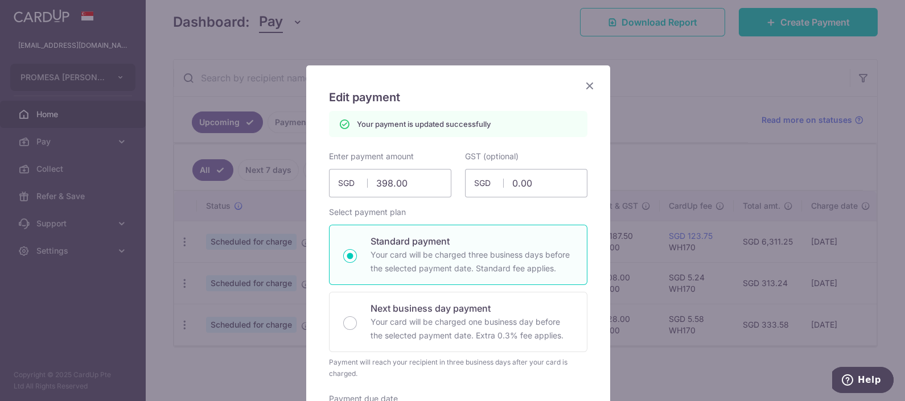
scroll to position [16, 0]
click at [585, 88] on icon "Close" at bounding box center [590, 87] width 14 height 14
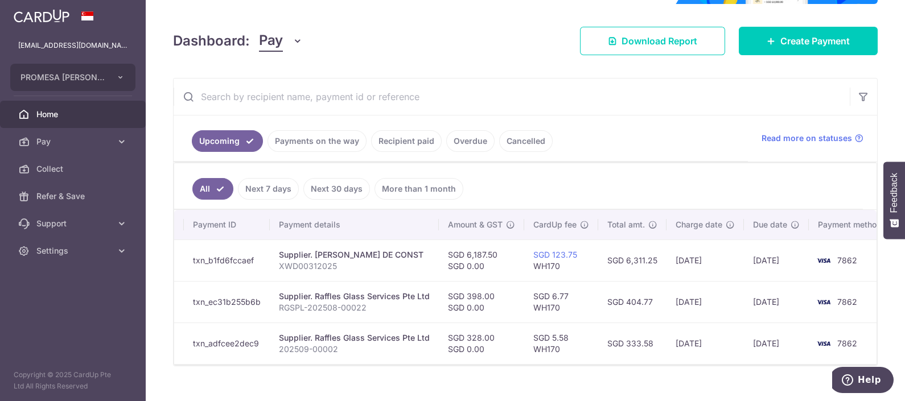
scroll to position [0, 155]
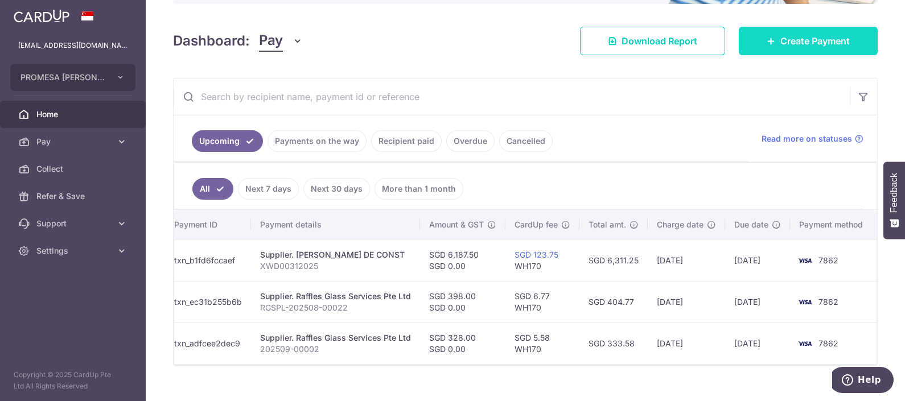
click at [819, 34] on span "Create Payment" at bounding box center [814, 41] width 69 height 14
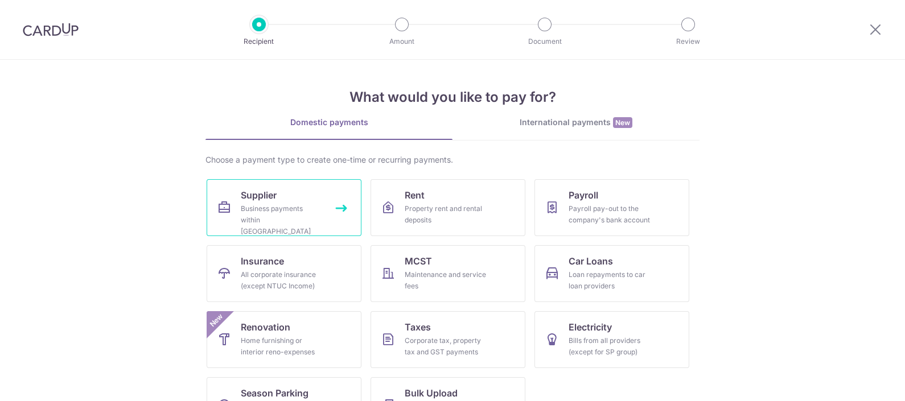
click at [236, 218] on link "Supplier Business payments within [GEOGRAPHIC_DATA]" at bounding box center [284, 207] width 155 height 57
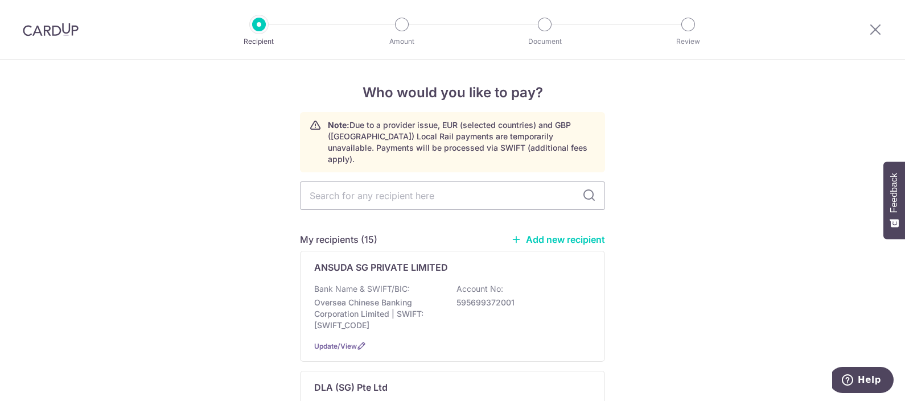
click at [558, 234] on link "Add new recipient" at bounding box center [558, 239] width 94 height 11
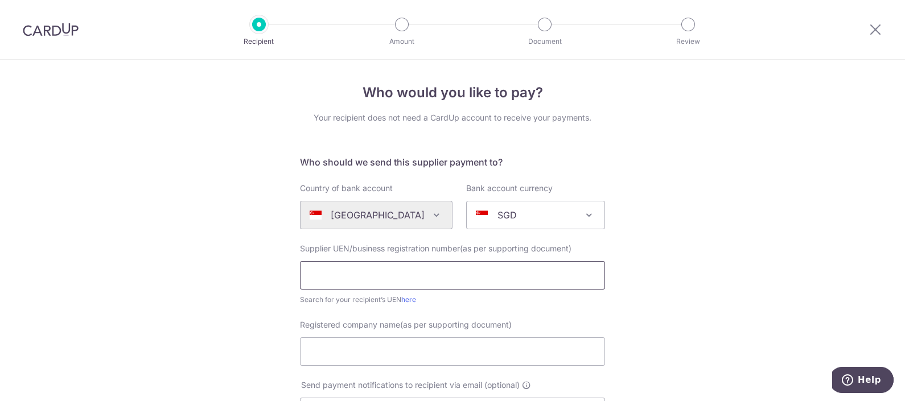
click at [360, 279] on input "text" at bounding box center [452, 275] width 305 height 28
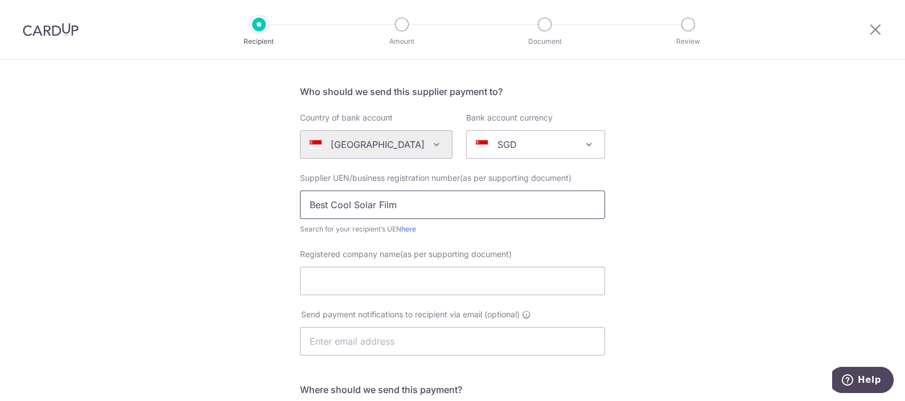
drag, startPoint x: 441, startPoint y: 215, endPoint x: 192, endPoint y: 208, distance: 249.3
click at [193, 208] on div "Who would you like to pay? Your recipient does not need a CardUp account to rec…" at bounding box center [452, 334] width 905 height 690
type input "Best Cool Solar Film"
click at [392, 283] on input "Registered company name(as per supporting document)" at bounding box center [452, 281] width 305 height 28
paste input "Best Cool Solar Film"
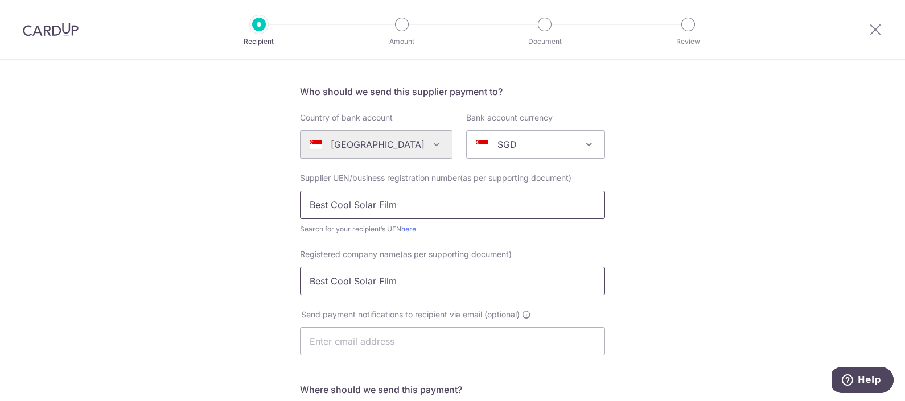
type input "Best Cool Solar Film"
drag, startPoint x: 428, startPoint y: 203, endPoint x: 138, endPoint y: 217, distance: 291.1
click at [138, 217] on div "Who would you like to pay? Your recipient does not need a CardUp account to rec…" at bounding box center [452, 334] width 905 height 690
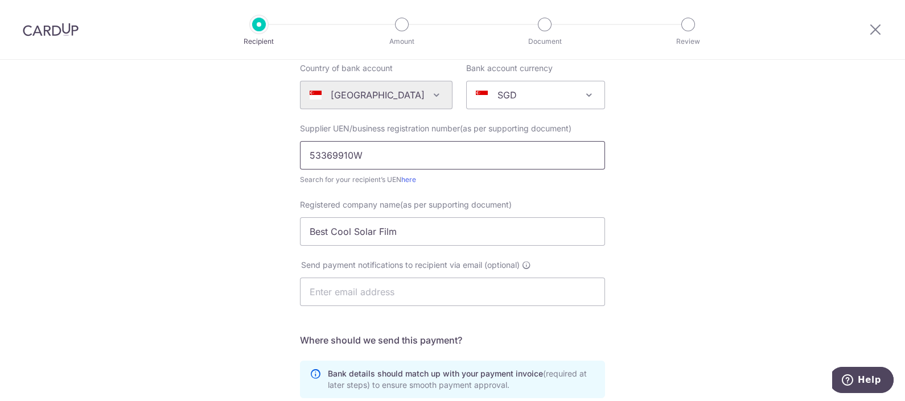
scroll to position [142, 0]
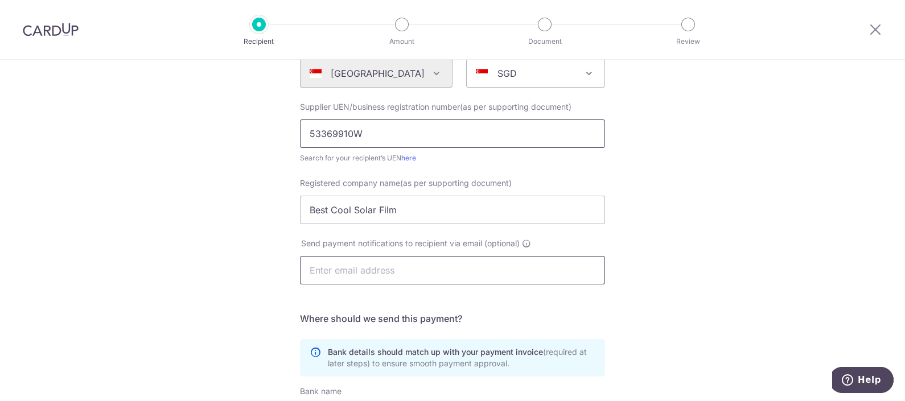
type input "53369910W"
click at [387, 268] on input "text" at bounding box center [452, 270] width 305 height 28
type input "cray.hong18@gmail.com"
type input "Cray Hong"
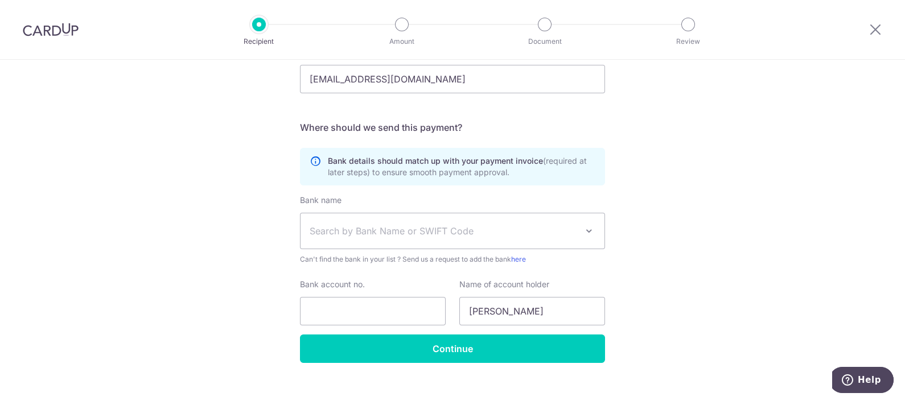
click at [430, 219] on span "Search by Bank Name or SWIFT Code" at bounding box center [452, 230] width 304 height 35
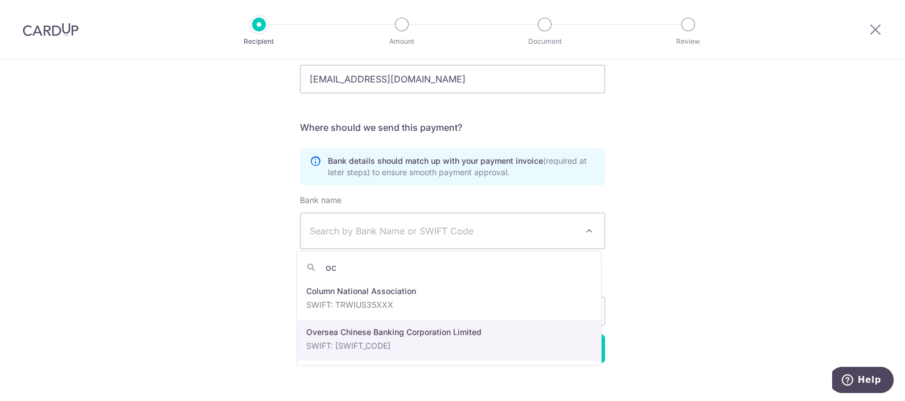
type input "oc"
select select "12"
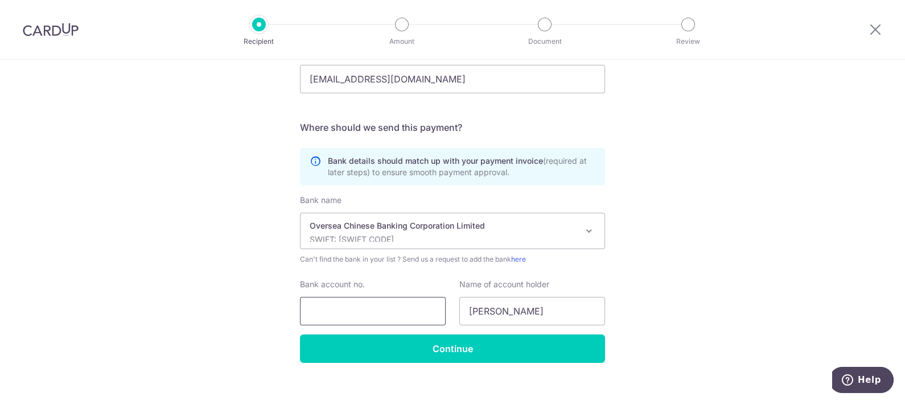
click at [398, 310] on input "Bank account no." at bounding box center [373, 311] width 146 height 28
type input "565212198001"
drag, startPoint x: 579, startPoint y: 307, endPoint x: 465, endPoint y: 295, distance: 114.4
click at [452, 312] on div "Name of account holder Cray Hong" at bounding box center [531, 302] width 159 height 47
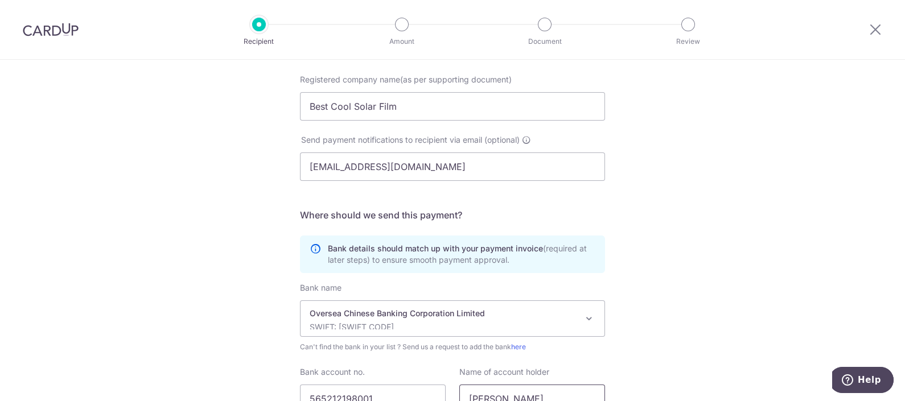
scroll to position [119, 0]
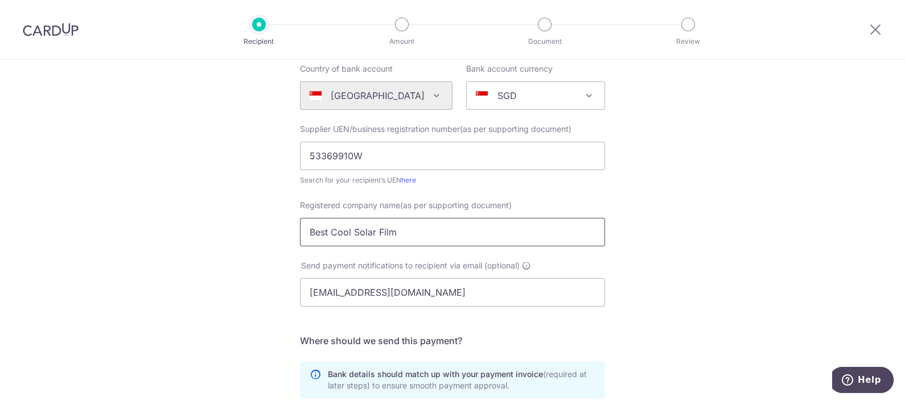
drag, startPoint x: 393, startPoint y: 237, endPoint x: 218, endPoint y: 230, distance: 174.8
click at [218, 230] on div "Who would you like to pay? Your recipient does not need a CardUp account to rec…" at bounding box center [452, 285] width 905 height 690
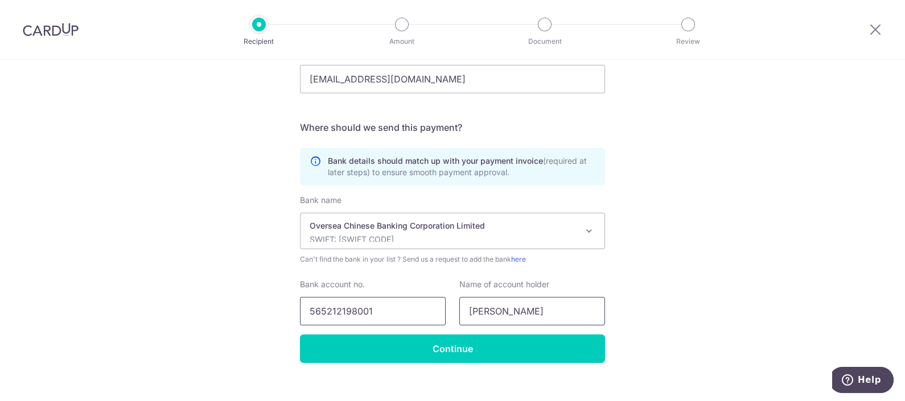
drag, startPoint x: 523, startPoint y: 312, endPoint x: 370, endPoint y: 298, distance: 153.2
click at [370, 298] on div "Bank account no. 565212198001 Name of account holder Cray Hong" at bounding box center [452, 302] width 319 height 47
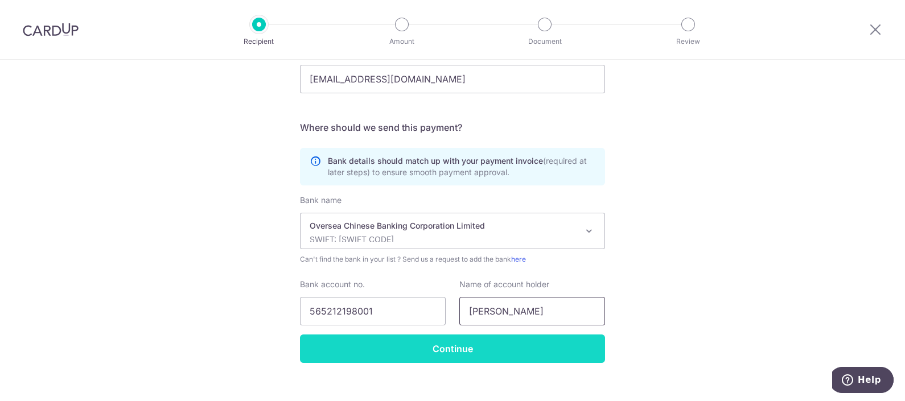
paste input "Best Cool Solar Film"
type input "Best Cool Solar Film"
click at [509, 361] on input "Continue" at bounding box center [452, 349] width 305 height 28
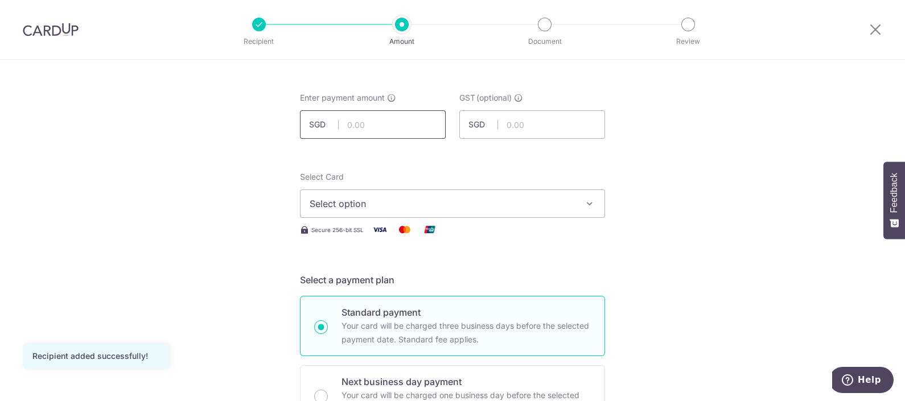
scroll to position [71, 0]
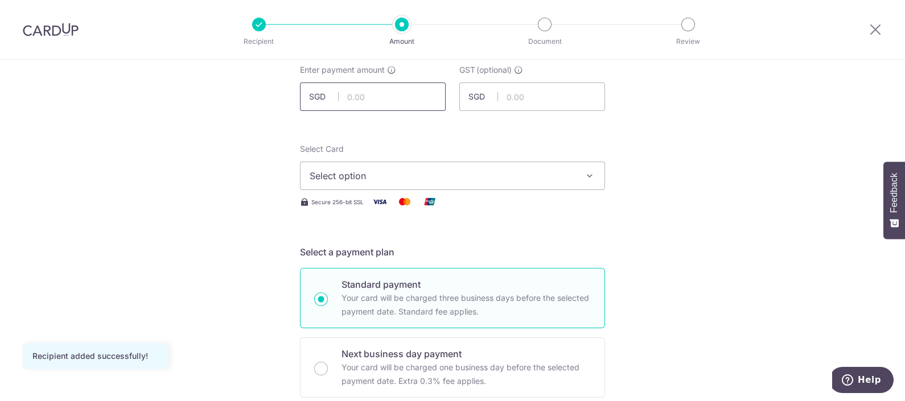
click at [369, 94] on input "text" at bounding box center [373, 96] width 146 height 28
type input "150.00"
click at [438, 179] on span "Select option" at bounding box center [441, 176] width 265 height 14
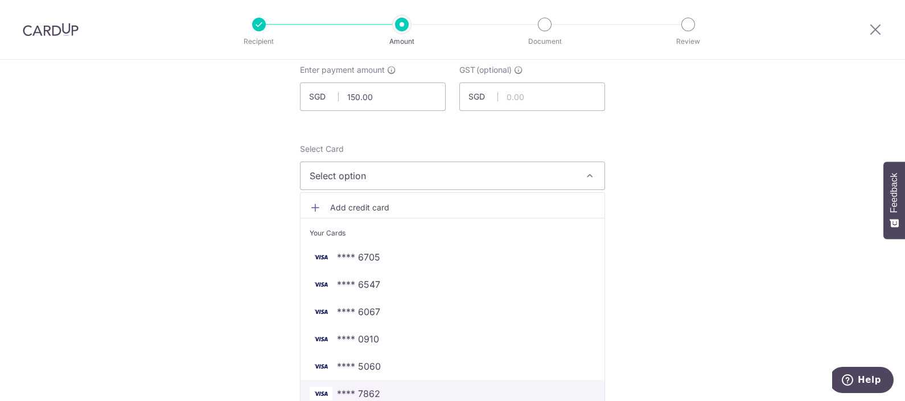
click at [377, 401] on link "**** 7862" at bounding box center [452, 393] width 304 height 27
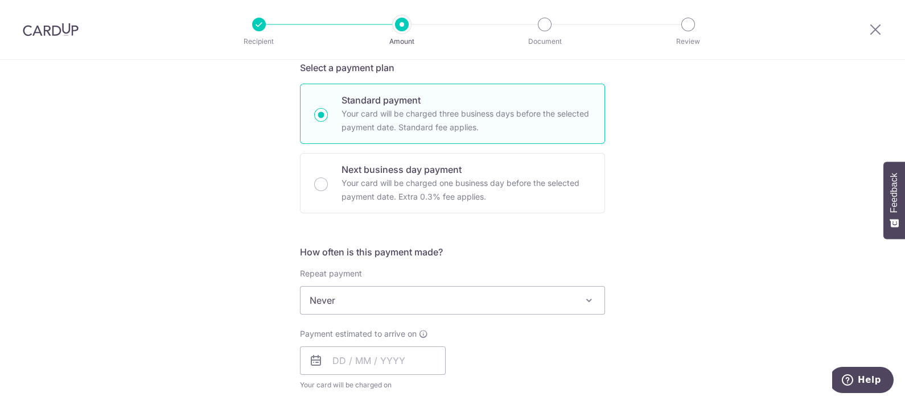
scroll to position [284, 0]
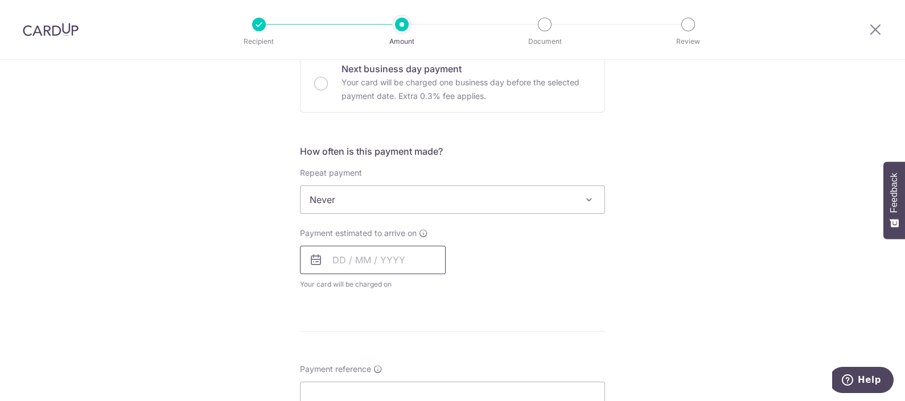
click at [369, 263] on input "text" at bounding box center [373, 260] width 146 height 28
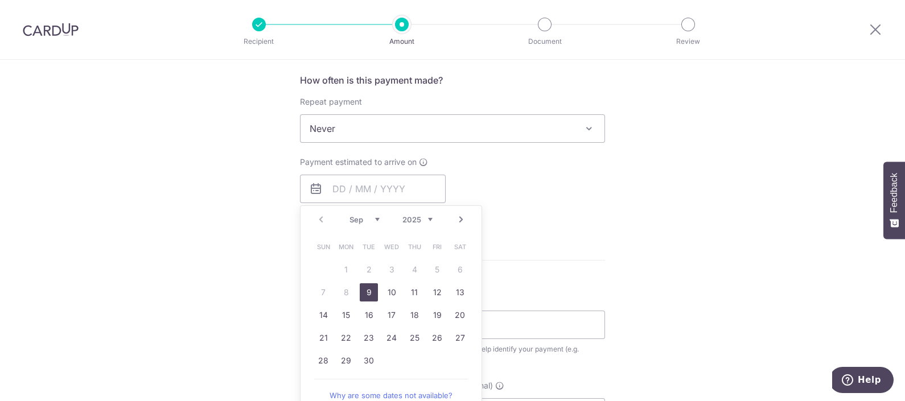
click at [364, 300] on link "9" at bounding box center [369, 292] width 18 height 18
type input "[DATE]"
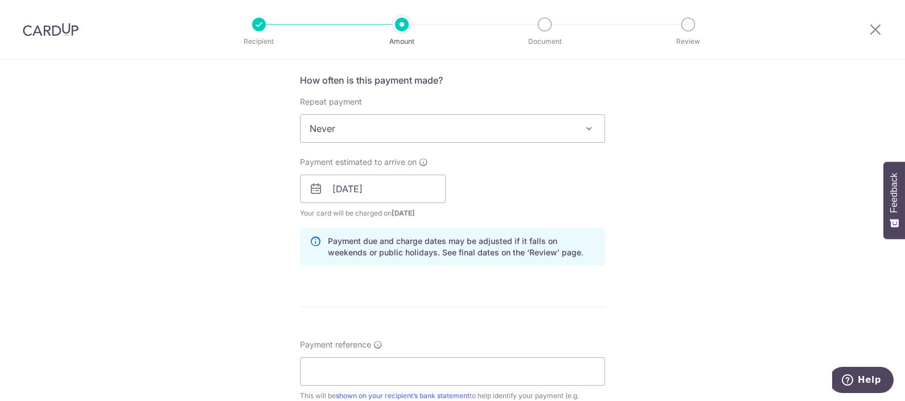
scroll to position [568, 0]
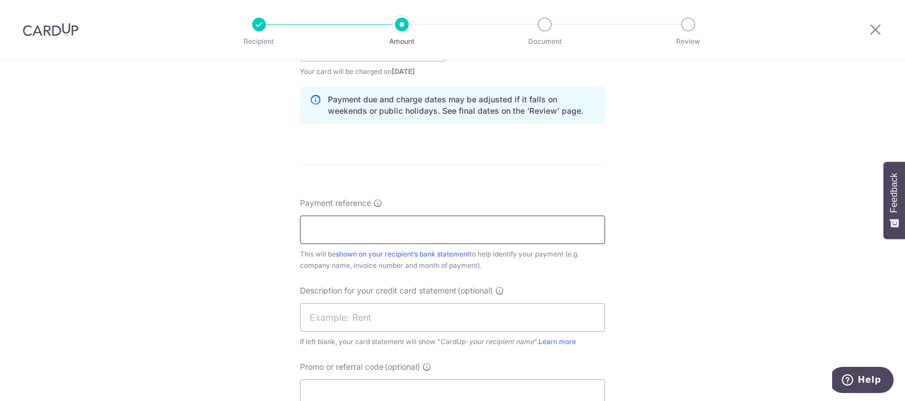
click at [398, 217] on input "Payment reference" at bounding box center [452, 230] width 305 height 28
click at [757, 230] on div "Tell us more about your payment Enter payment amount SGD 150.00 150.00 GST (opt…" at bounding box center [452, 67] width 905 height 1152
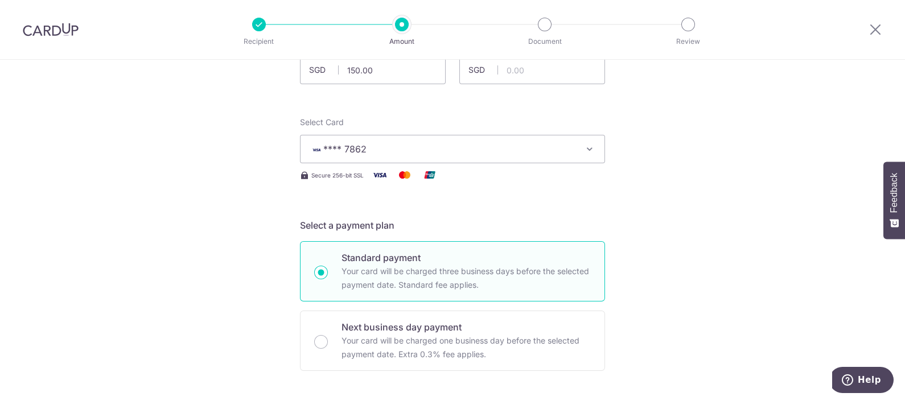
scroll to position [213, 0]
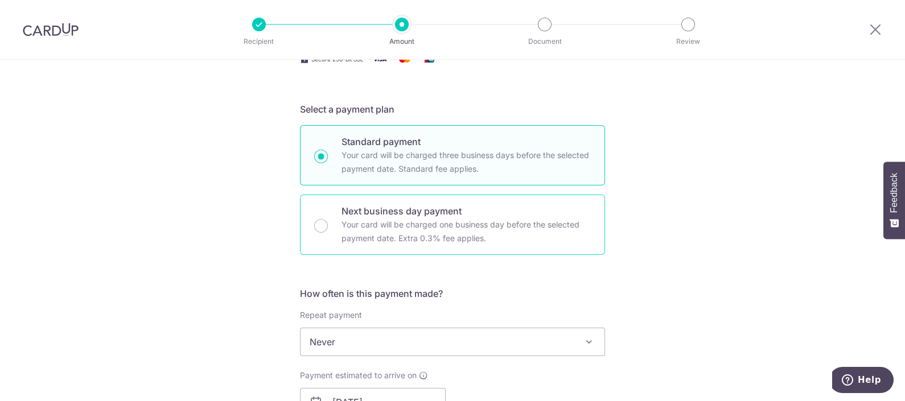
click at [418, 226] on p "Your card will be charged one business day before the selected payment date. Ex…" at bounding box center [465, 231] width 249 height 27
click at [328, 226] on input "Next business day payment Your card will be charged one business day before the…" at bounding box center [321, 226] width 14 height 14
radio input "false"
radio input "true"
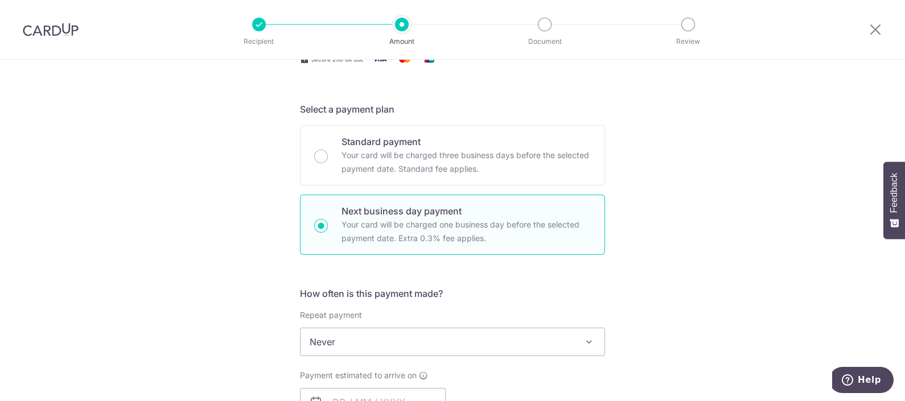
scroll to position [356, 0]
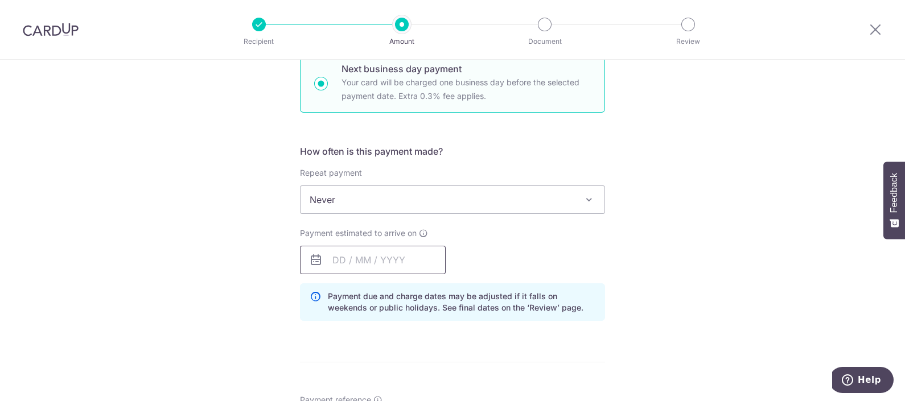
click at [394, 246] on input "text" at bounding box center [373, 260] width 146 height 28
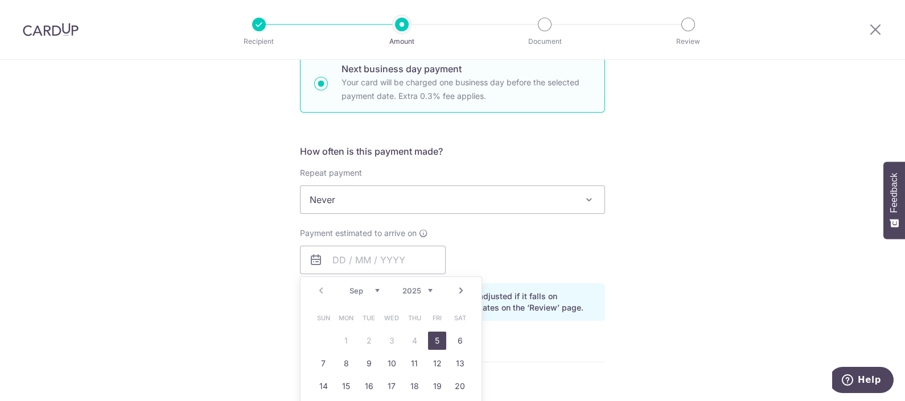
drag, startPoint x: 434, startPoint y: 342, endPoint x: 580, endPoint y: 204, distance: 202.0
click at [434, 342] on link "5" at bounding box center [437, 341] width 18 height 18
type input "[DATE]"
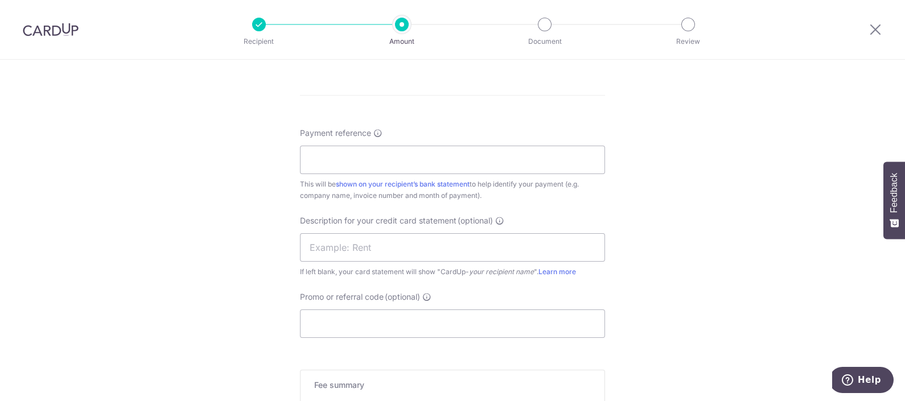
scroll to position [640, 0]
click at [425, 161] on input "Payment reference" at bounding box center [452, 158] width 305 height 28
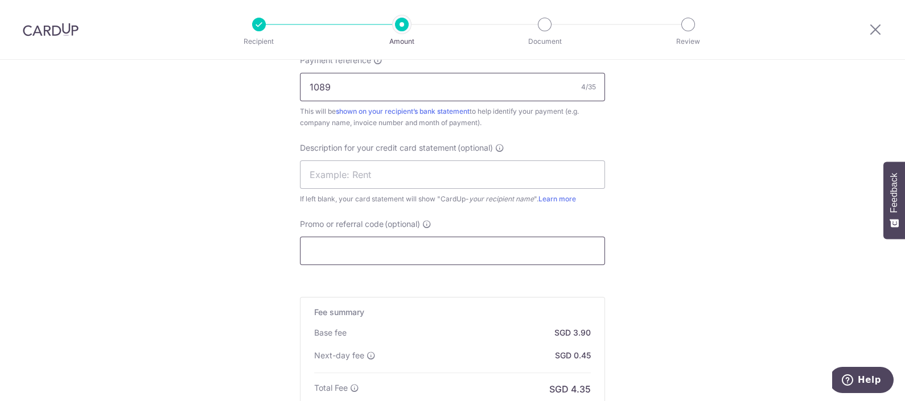
type input "1089"
click at [346, 261] on input "Promo or referral code (optional)" at bounding box center [452, 251] width 305 height 28
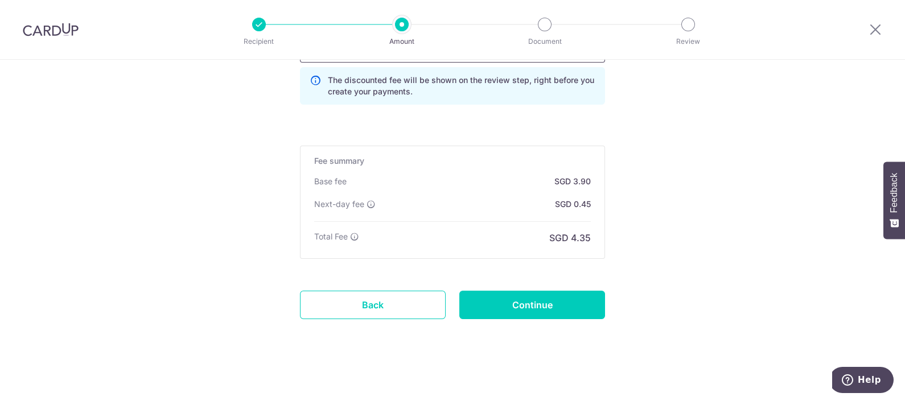
scroll to position [915, 0]
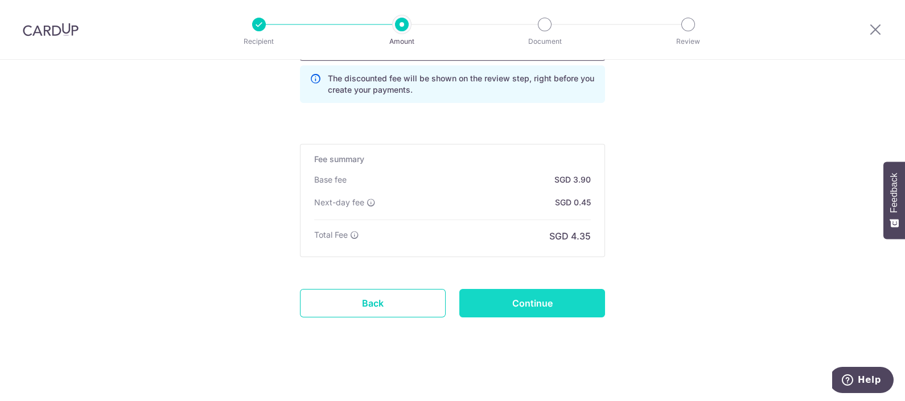
type input "WH170"
click at [485, 308] on input "Continue" at bounding box center [532, 303] width 146 height 28
type input "Create Schedule"
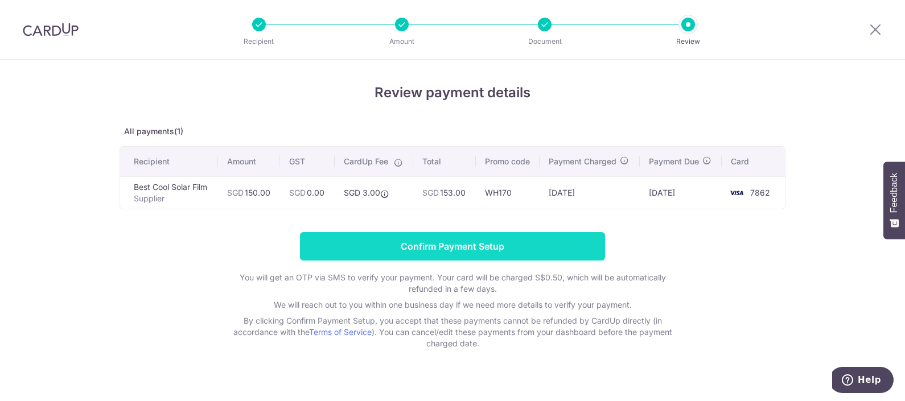
click at [418, 247] on input "Confirm Payment Setup" at bounding box center [452, 246] width 305 height 28
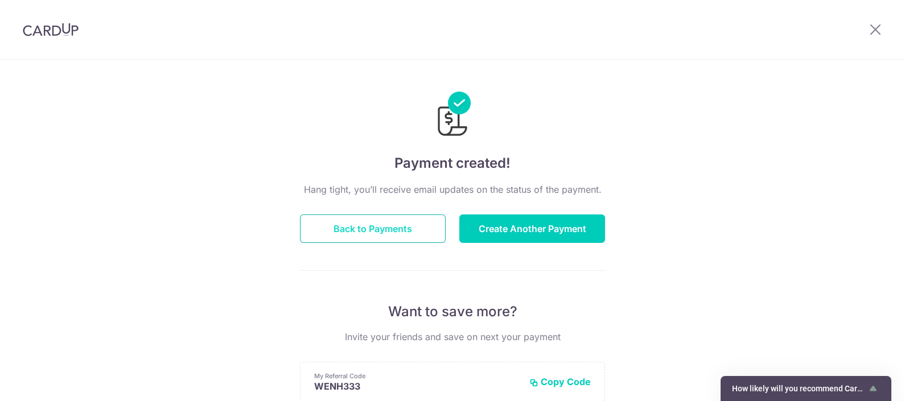
click at [411, 229] on button "Back to Payments" at bounding box center [373, 228] width 146 height 28
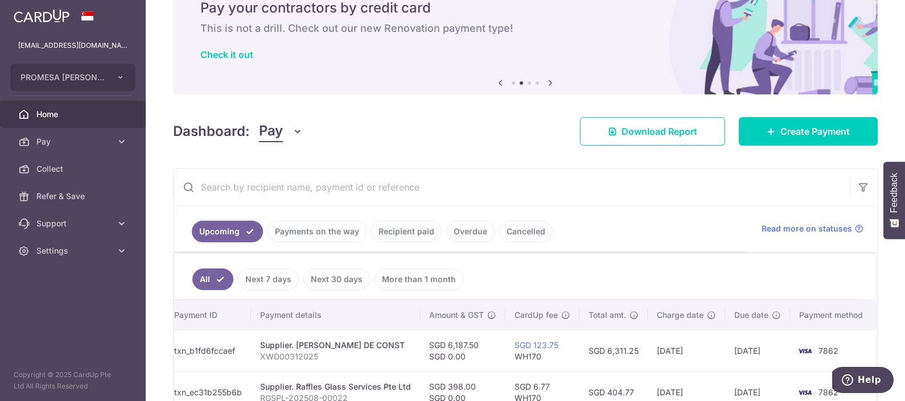
scroll to position [207, 0]
